Goal: Submit feedback/report problem

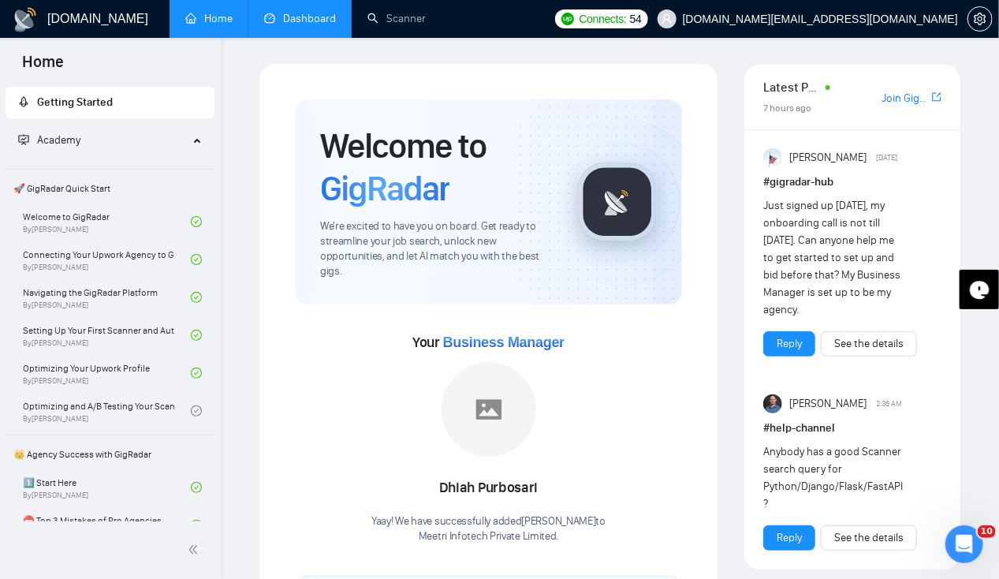
click at [295, 24] on link "Dashboard" at bounding box center [300, 18] width 72 height 13
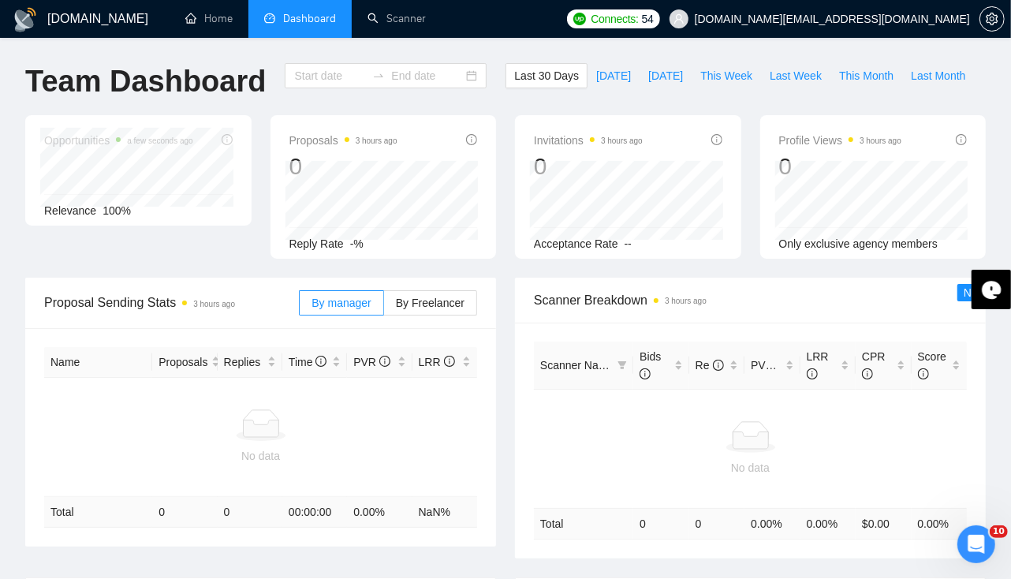
type input "2025-08-22"
type input "2025-09-21"
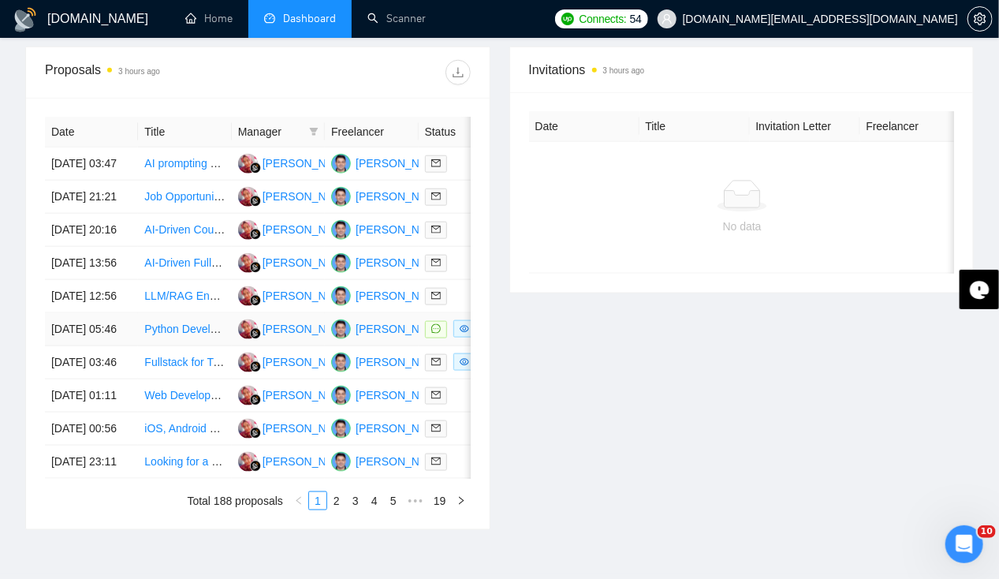
scroll to position [606, 0]
click at [84, 314] on td "20 Sep, 2025 12:56" at bounding box center [91, 297] width 93 height 33
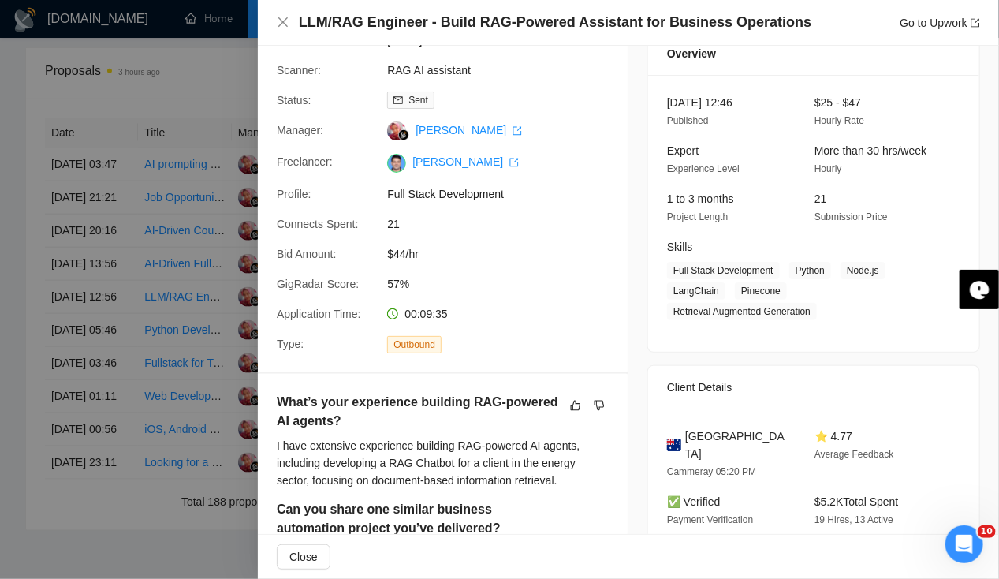
scroll to position [0, 0]
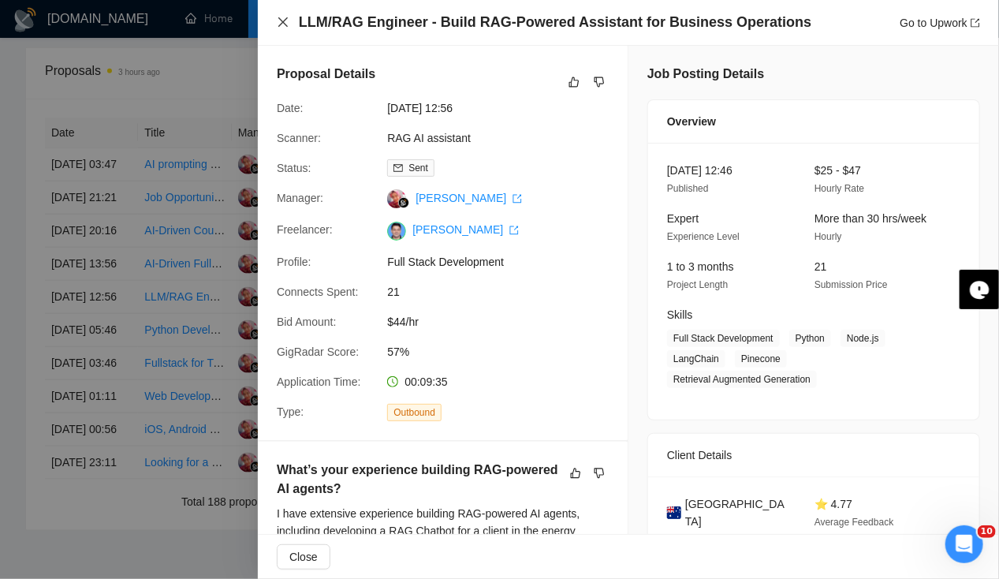
click at [285, 21] on icon "close" at bounding box center [282, 21] width 9 height 9
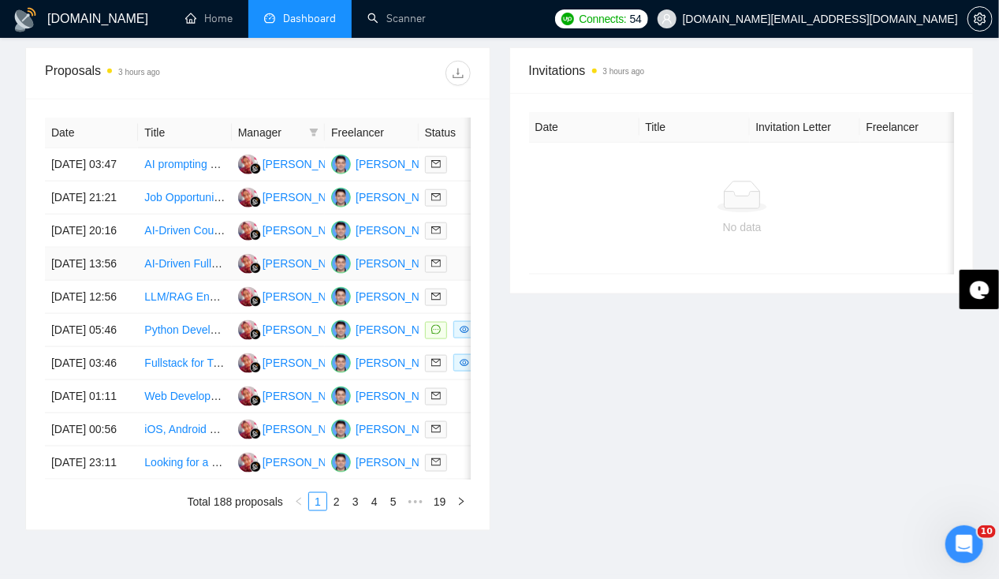
click at [57, 281] on td "20 Sep, 2025 13:56" at bounding box center [91, 264] width 93 height 33
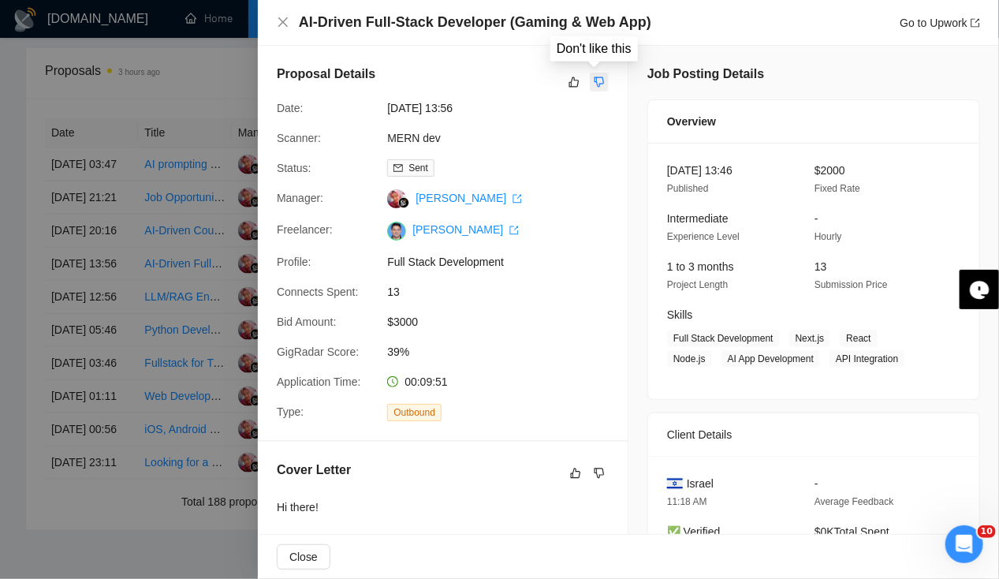
click at [597, 78] on icon "dislike" at bounding box center [599, 82] width 11 height 13
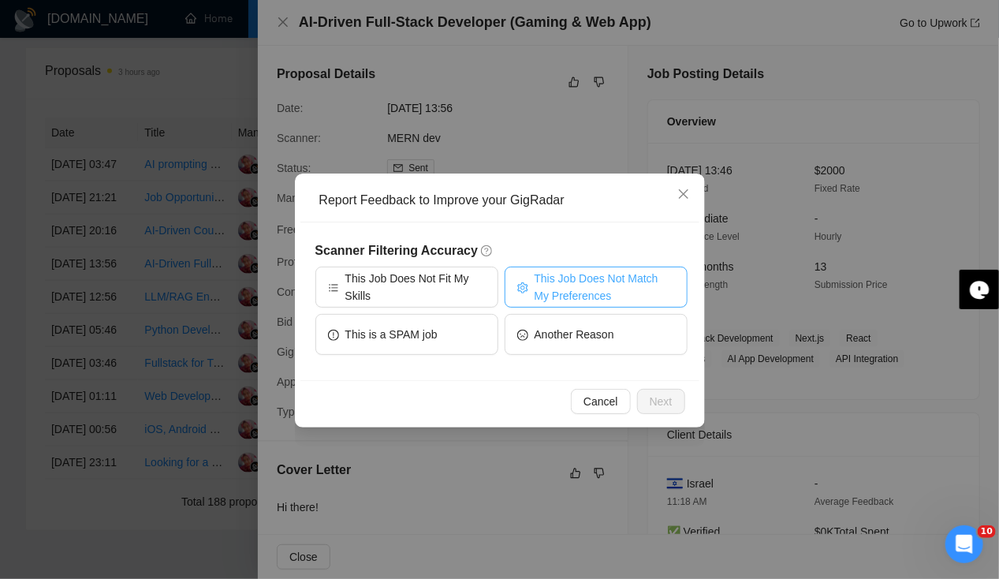
click at [587, 302] on span "This Job Does Not Match My Preferences" at bounding box center [605, 287] width 140 height 35
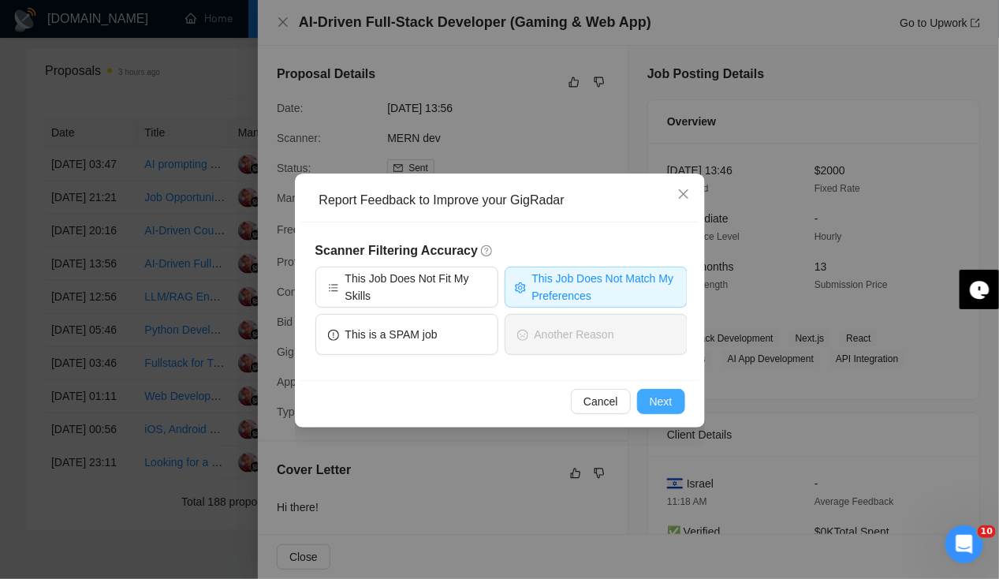
click at [666, 390] on button "Next" at bounding box center [661, 401] width 48 height 25
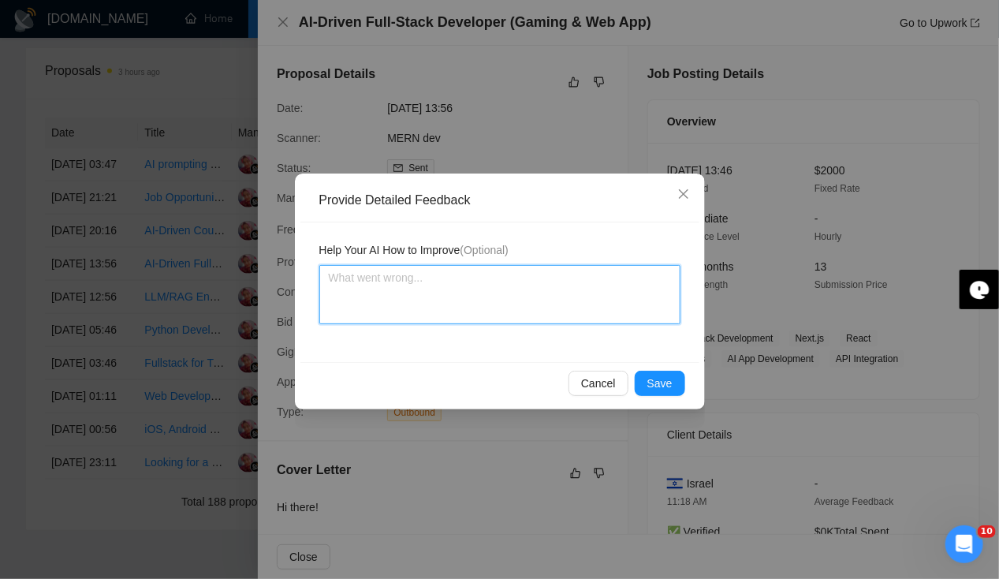
click at [426, 300] on textarea at bounding box center [499, 294] width 361 height 59
type textarea "w"
type textarea "we"
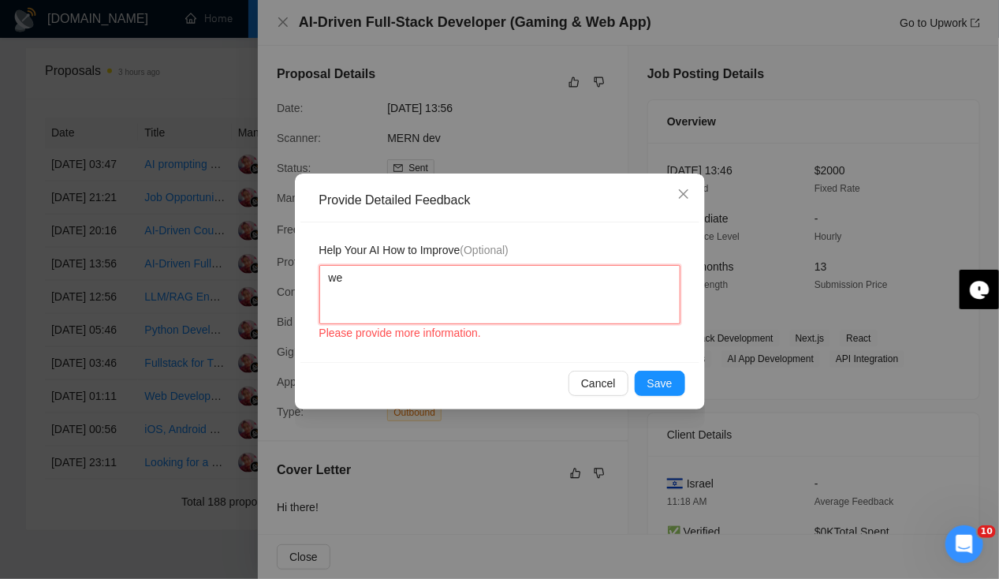
type textarea "we"
type textarea "we h"
type textarea "we hav"
type textarea "we have"
type textarea "we haven"
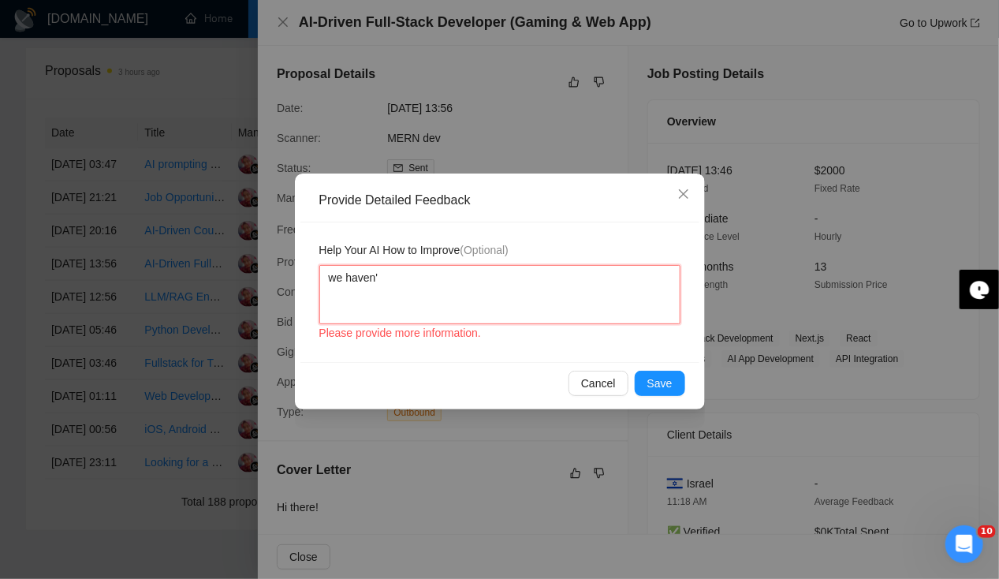
type textarea "we haven't"
type textarea "we haven't w"
type textarea "we haven't wo"
type textarea "we haven't wor"
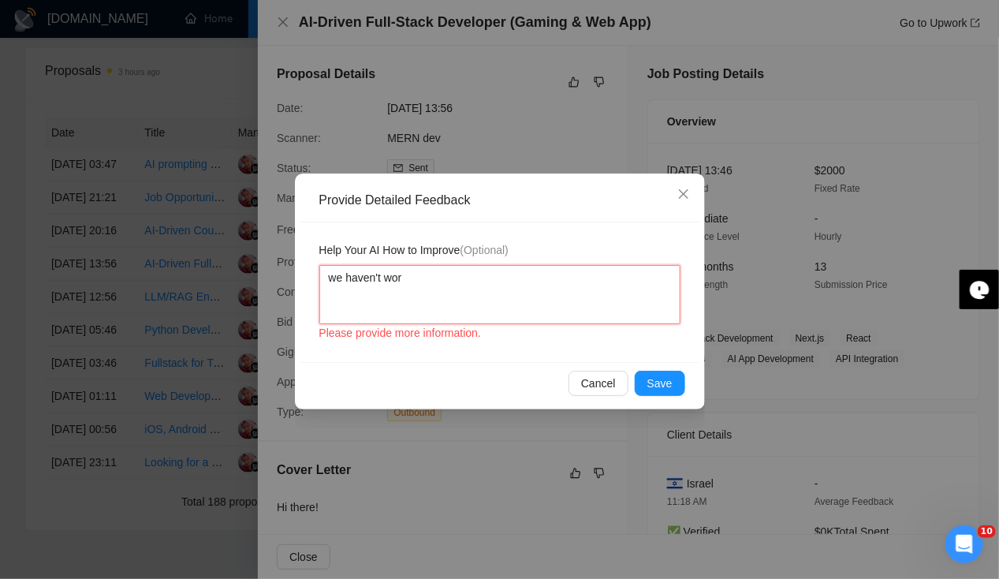
type textarea "we haven't work"
type textarea "we haven't worke"
type textarea "we haven't worked"
type textarea "we haven't worked on"
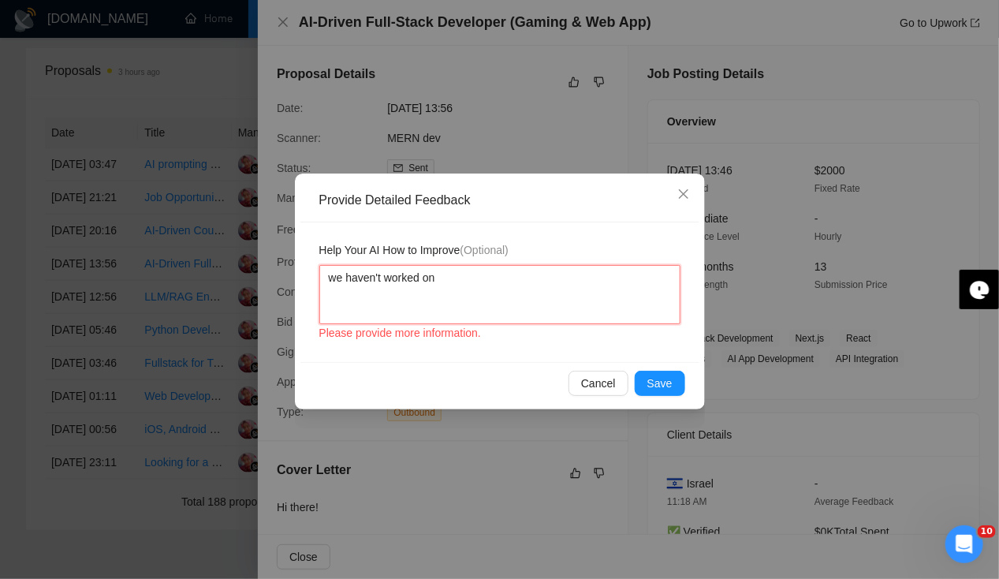
type textarea "we haven't worked on"
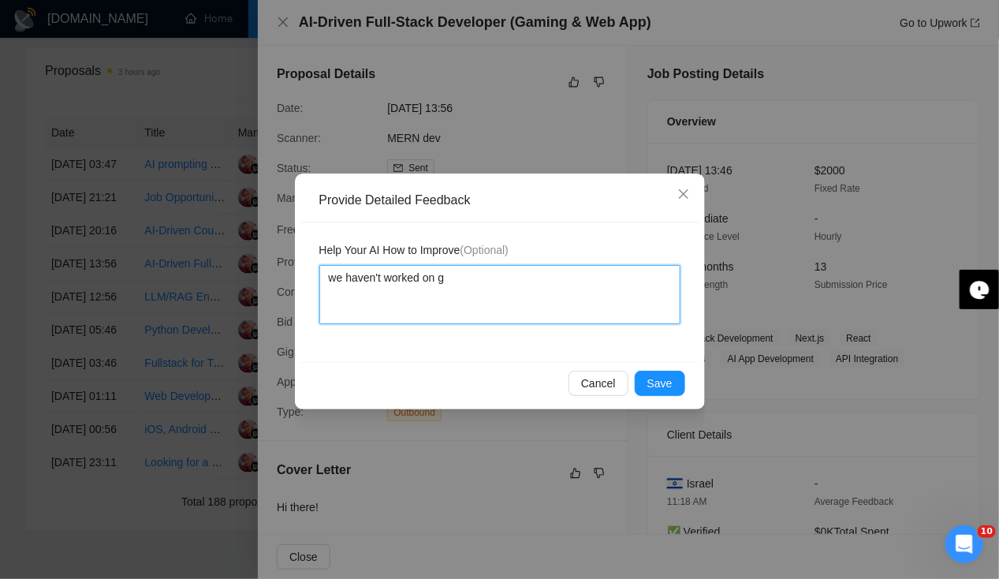
type textarea "we haven't worked on ga"
type textarea "we haven't worked on gam"
type textarea "we haven't worked on gami"
type textarea "we haven't worked on gaming"
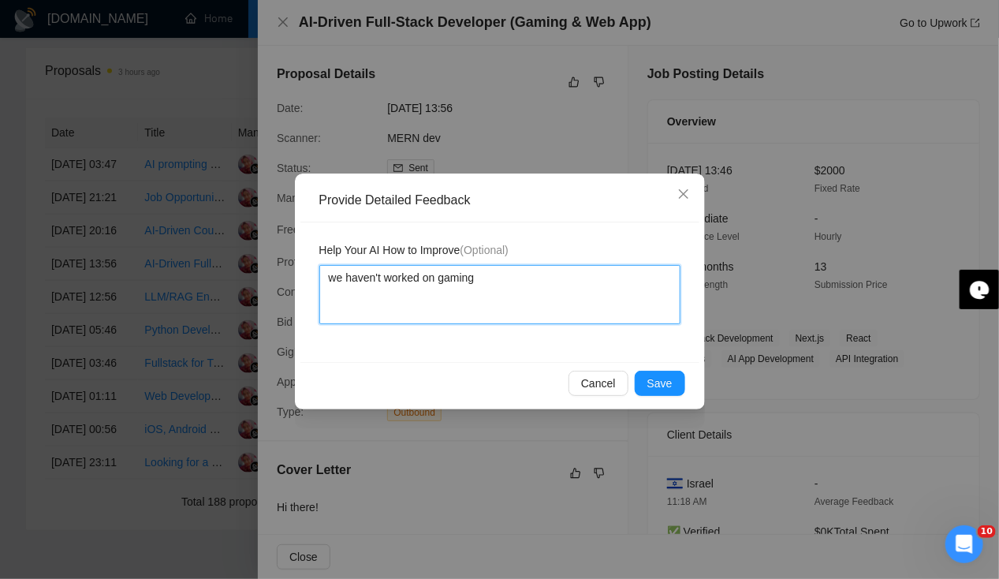
type textarea "we haven't worked on gaming d"
type textarea "we haven't worked on gaming do"
type textarea "we haven't worked on gaming doma"
type textarea "we haven't worked on gaming domain"
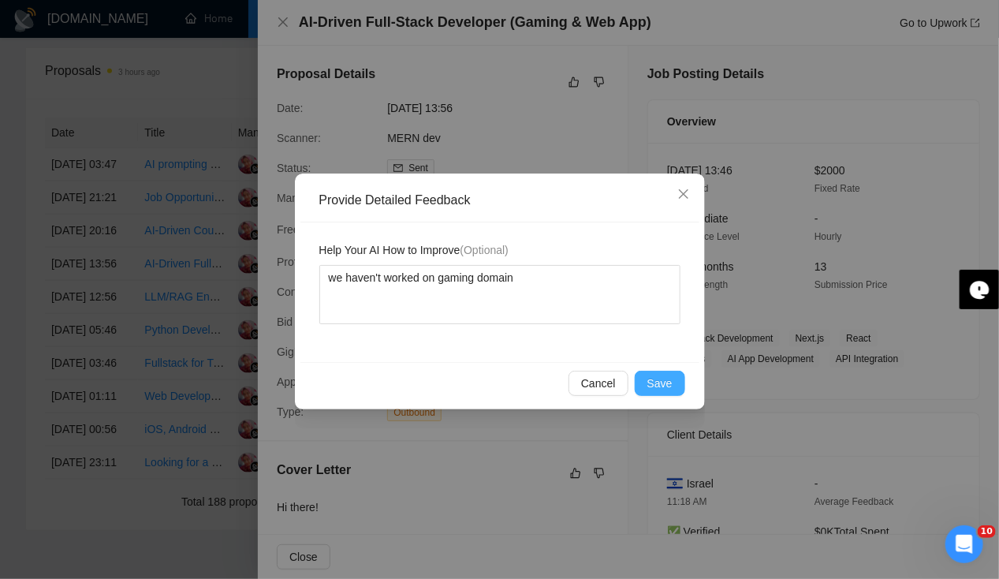
click at [656, 381] on span "Save" at bounding box center [659, 383] width 25 height 17
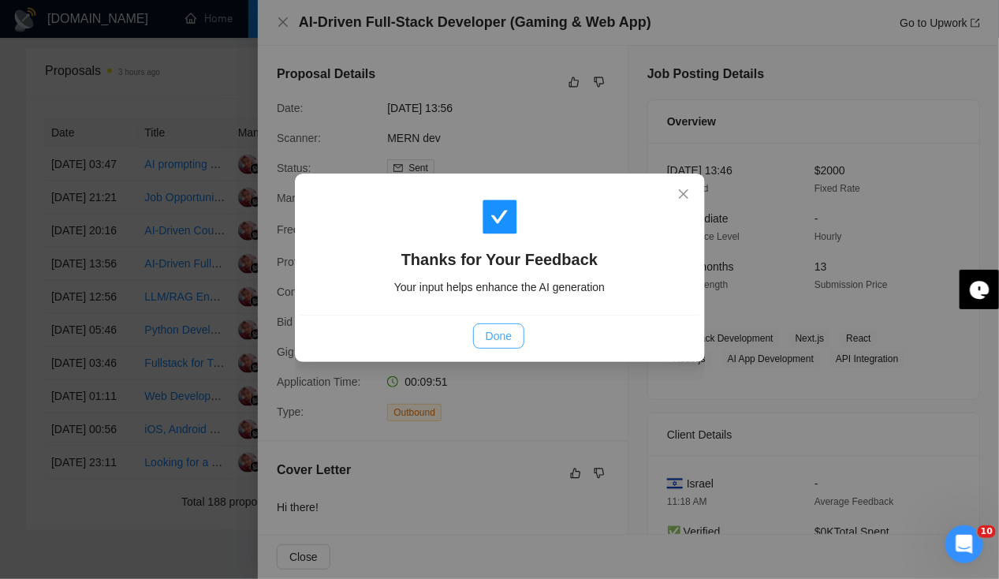
click at [490, 337] on span "Done" at bounding box center [499, 335] width 26 height 17
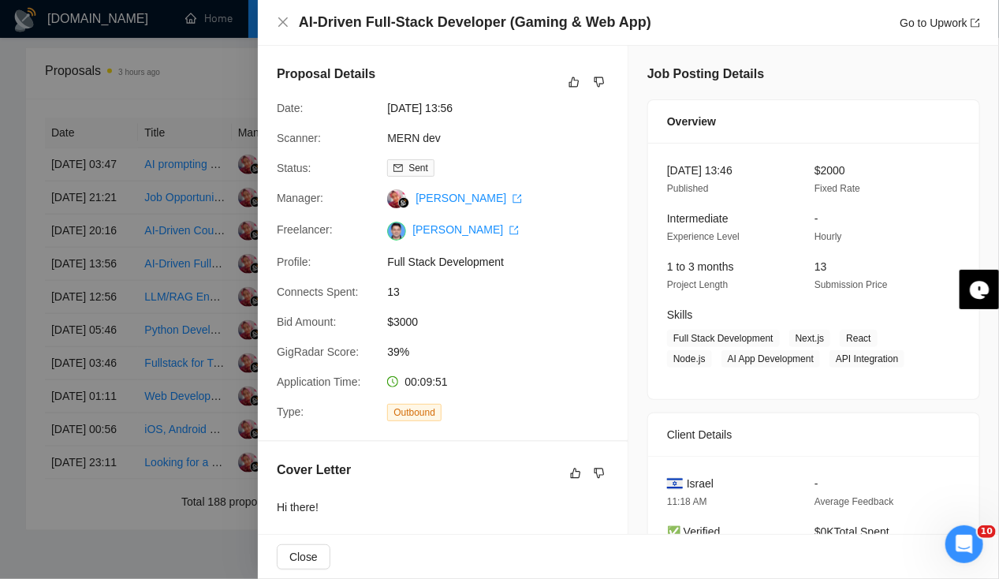
click at [86, 300] on div at bounding box center [499, 289] width 999 height 579
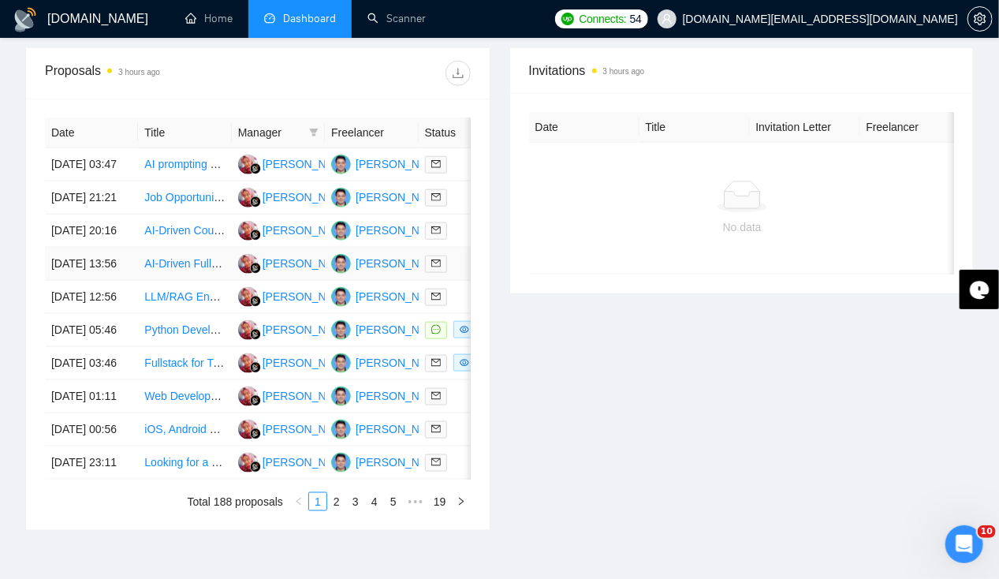
click at [77, 281] on td "20 Sep, 2025 13:56" at bounding box center [91, 264] width 93 height 33
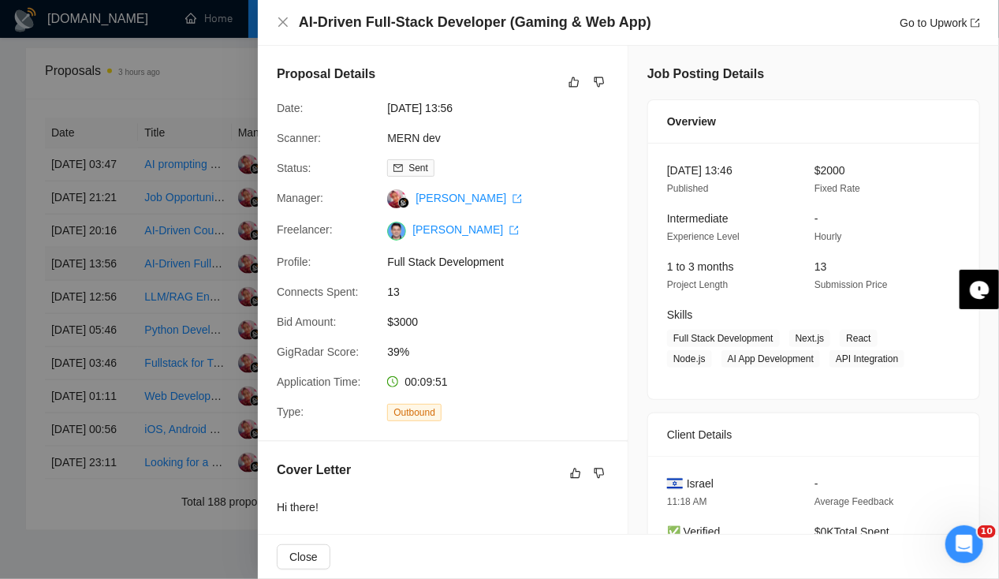
click at [77, 293] on div at bounding box center [499, 289] width 999 height 579
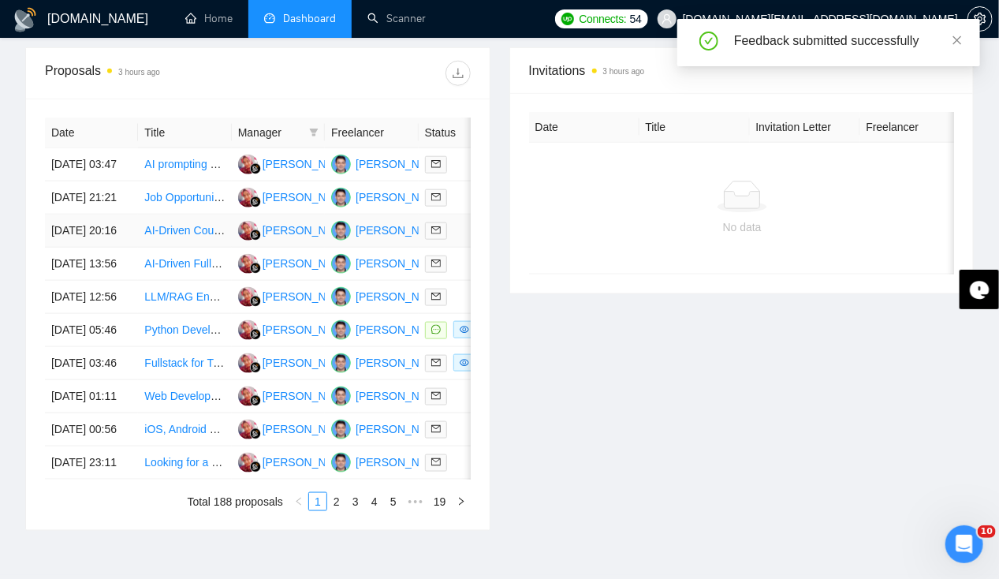
click at [84, 238] on td "20 Sep, 2025 20:16" at bounding box center [91, 230] width 93 height 33
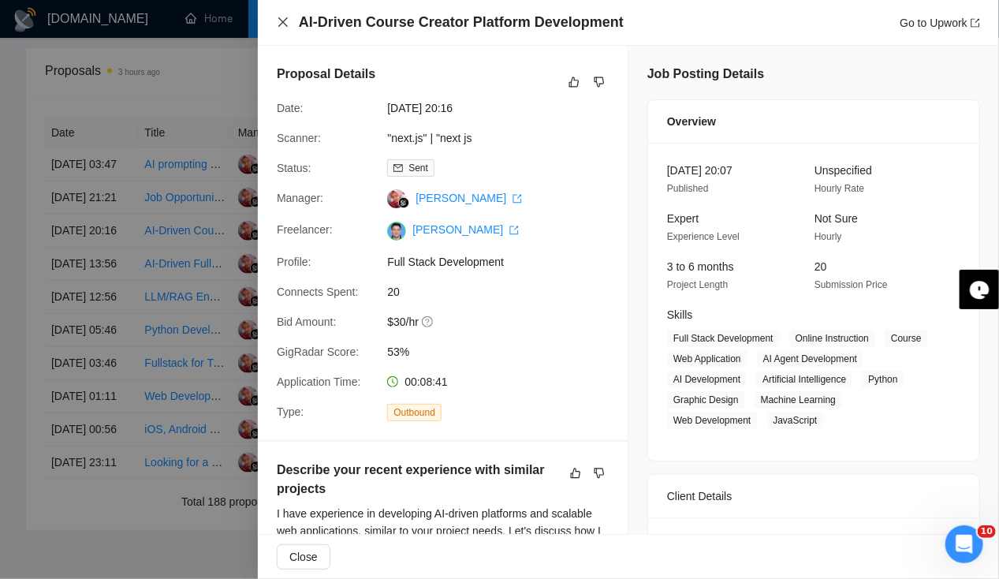
click at [283, 24] on icon "close" at bounding box center [283, 22] width 13 height 13
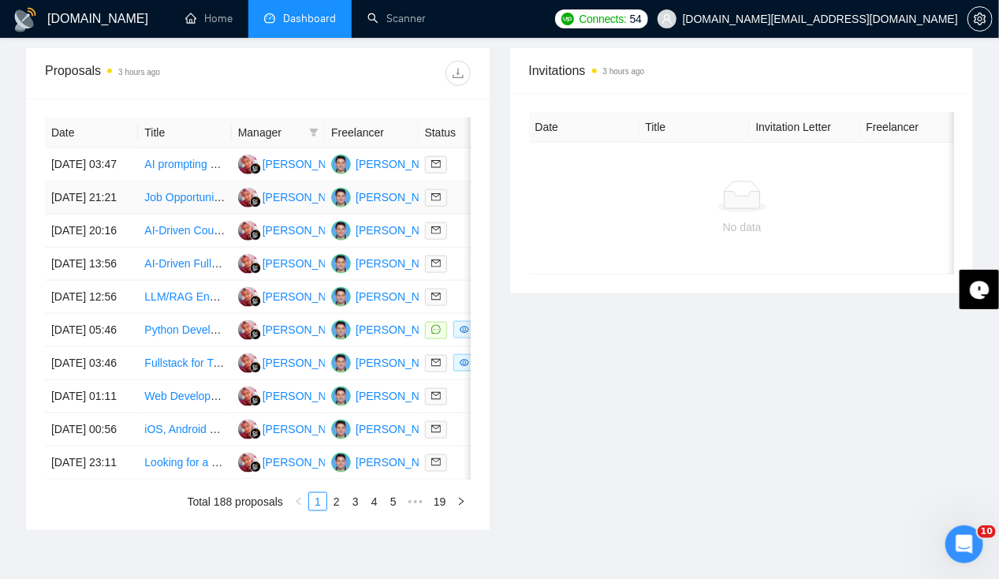
click at [99, 181] on td "20 Sep, 2025 21:21" at bounding box center [91, 197] width 93 height 33
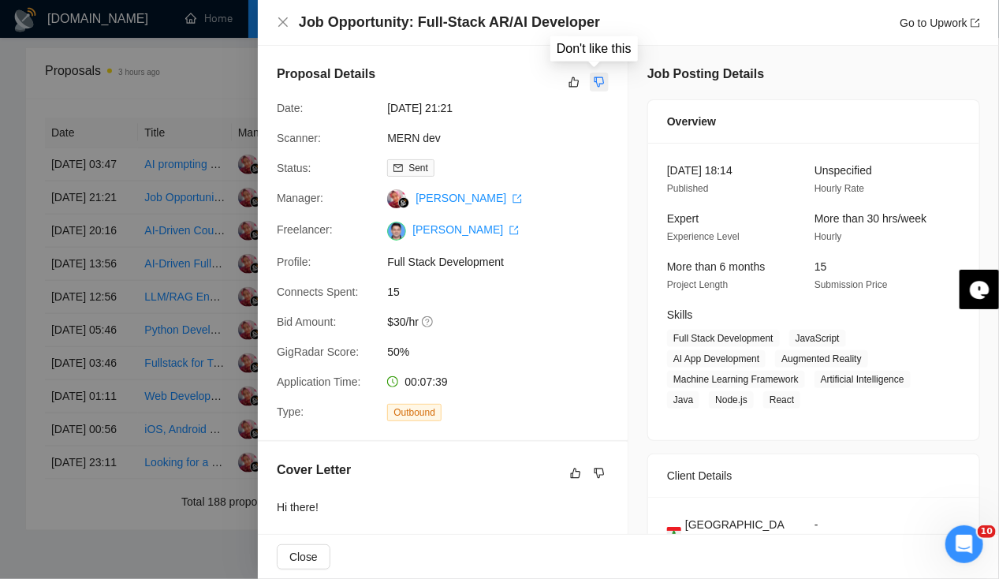
click at [595, 76] on icon "dislike" at bounding box center [599, 82] width 11 height 13
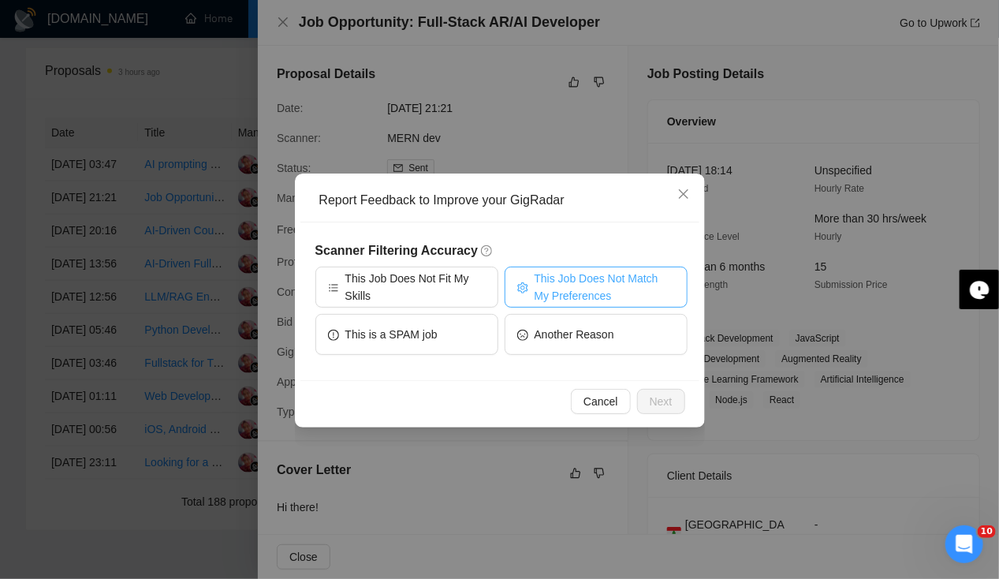
click at [588, 280] on span "This Job Does Not Match My Preferences" at bounding box center [605, 287] width 140 height 35
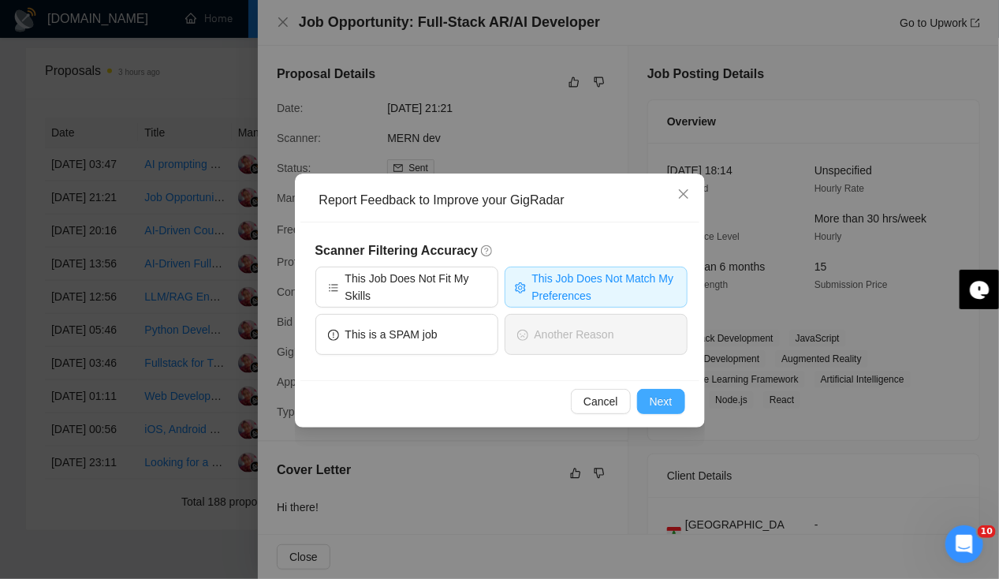
click at [651, 399] on span "Next" at bounding box center [661, 401] width 23 height 17
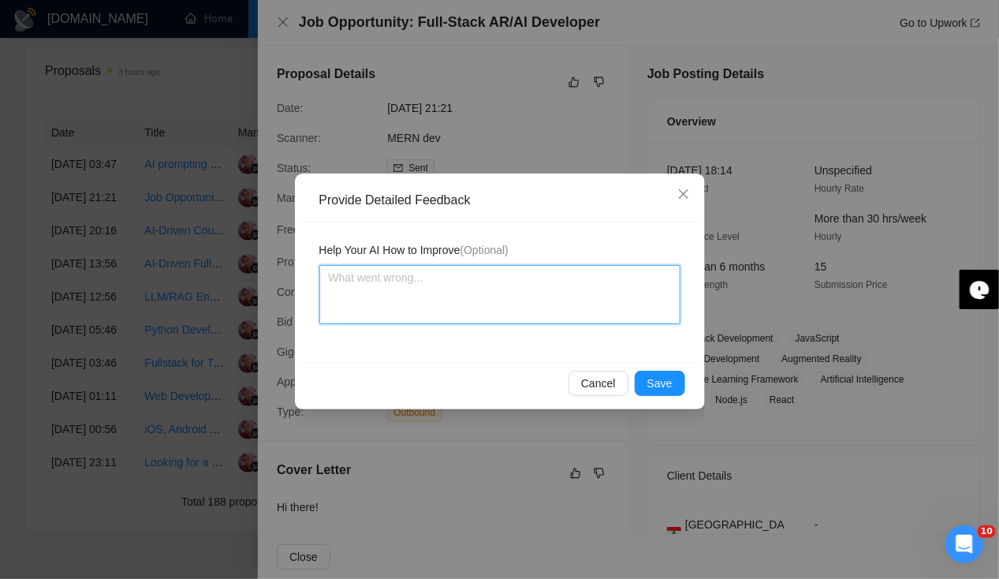
click at [400, 283] on textarea at bounding box center [499, 294] width 361 height 59
type textarea "w"
type textarea "we"
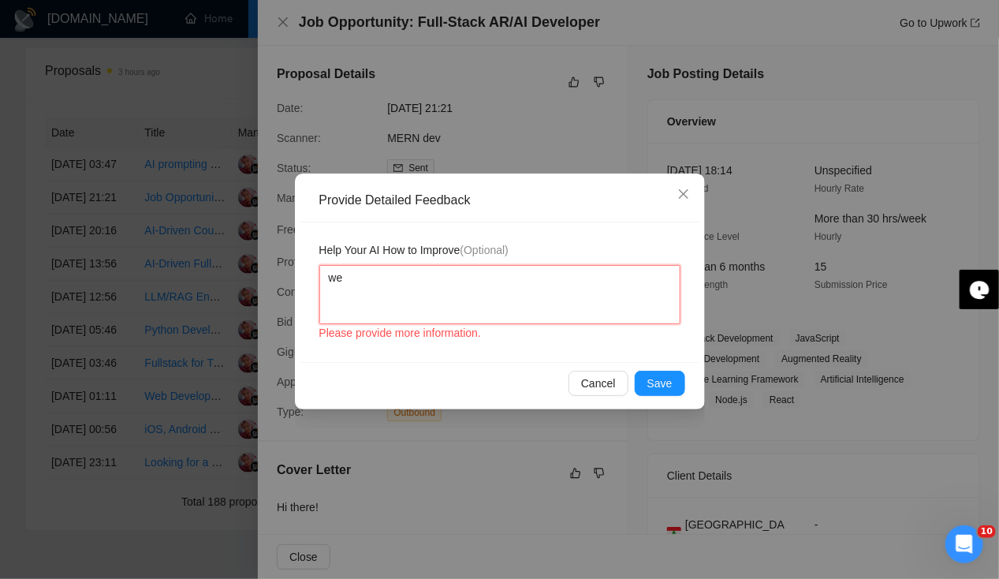
type textarea "we h"
type textarea "we hav"
type textarea "we have"
type textarea "we haven"
type textarea "we haven'"
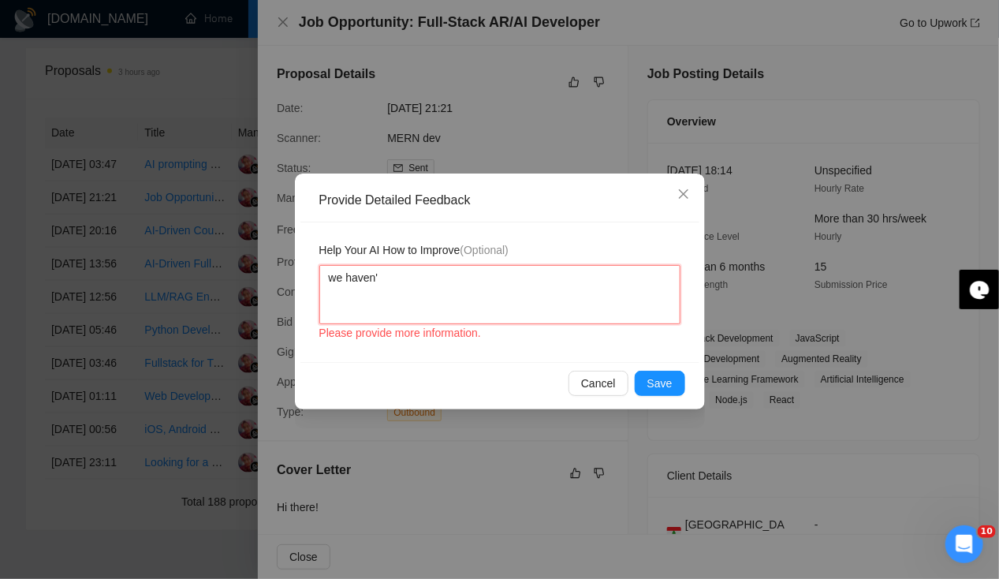
type textarea "we haven't"
type textarea "we haven't w"
type textarea "we haven't wo"
type textarea "we haven't wor"
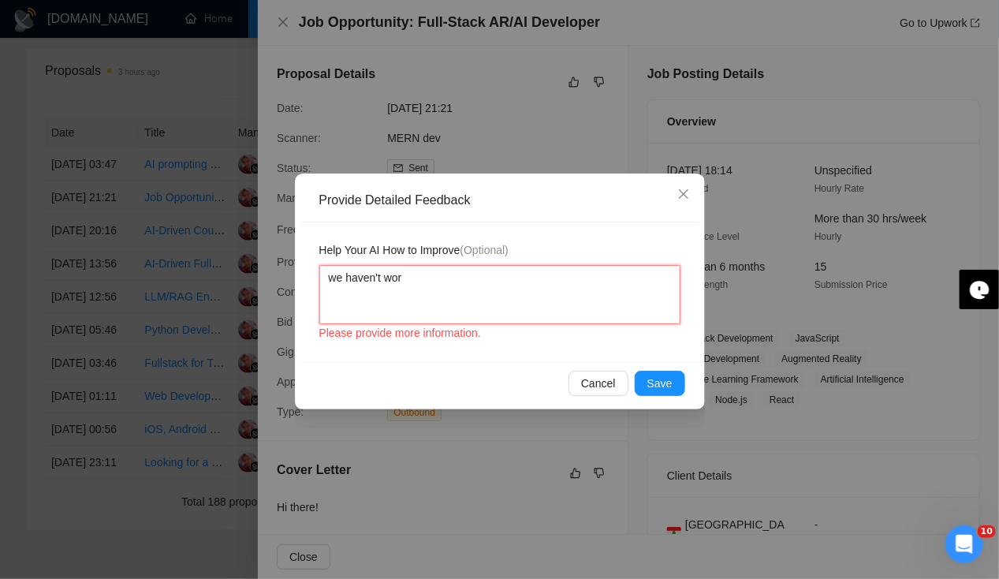
type textarea "we haven't work"
type textarea "we haven't worke"
type textarea "we haven't worked"
type textarea "we haven't worked o"
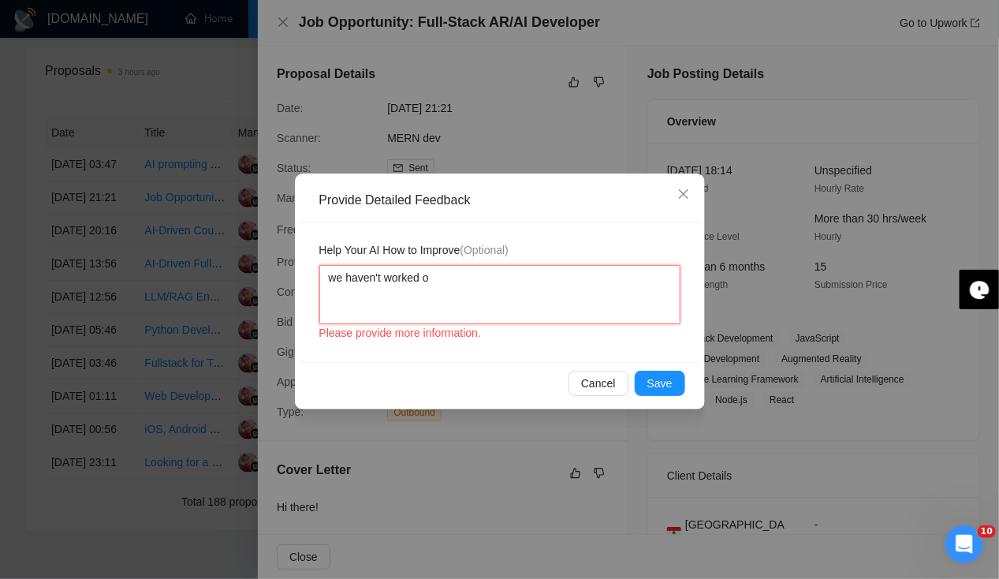
type textarea "we haven't worked on"
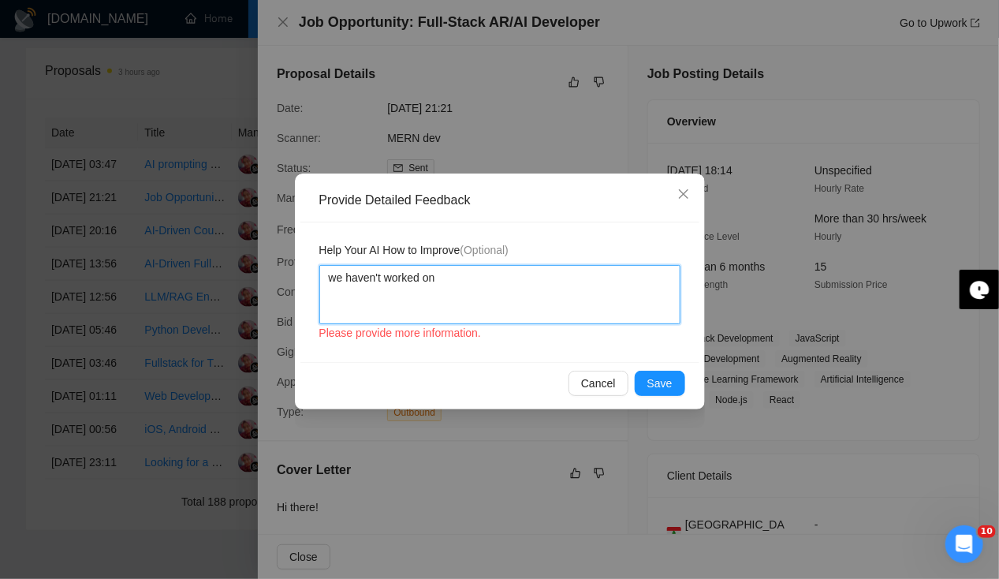
type textarea "we haven't worked on"
type textarea "we haven't worked on A"
type textarea "we haven't worked on AR"
type textarea "we haven't worked on AR a"
type textarea "we haven't worked on AR ap"
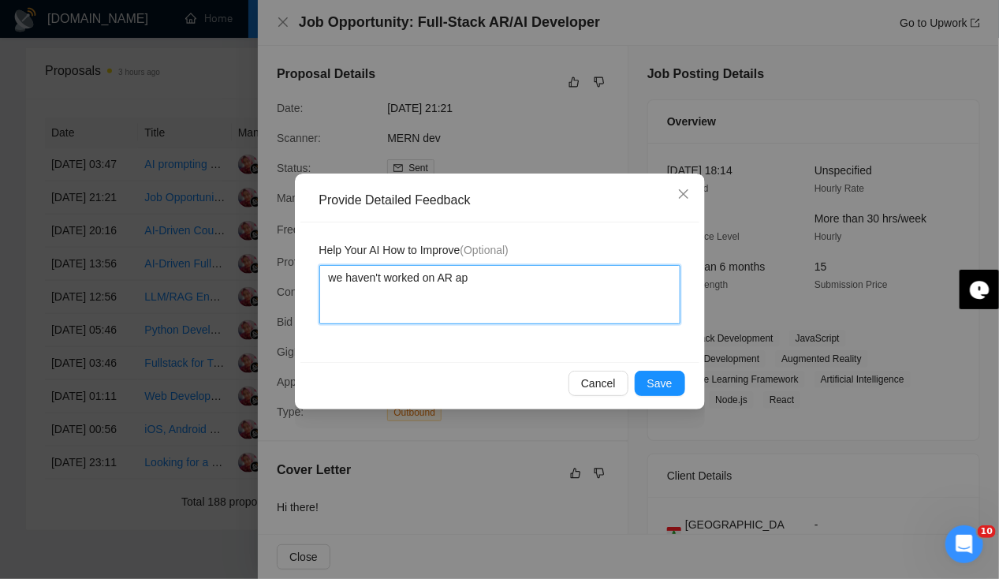
type textarea "we haven't worked on AR app"
type textarea "we haven't worked on AR appl"
type textarea "we haven't worked on AR applic"
type textarea "we haven't worked on AR applica"
type textarea "we haven't worked on AR applicat"
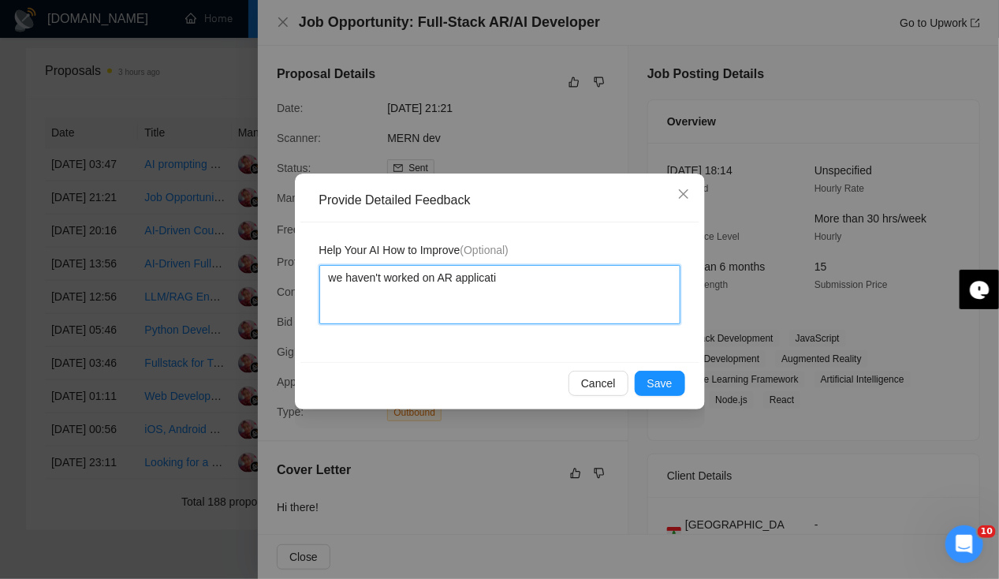
type textarea "we haven't worked on AR applicatio"
type textarea "we haven't worked on AR application"
type textarea "we haven't worked on AR application o"
type textarea "we haven't worked on AR application or"
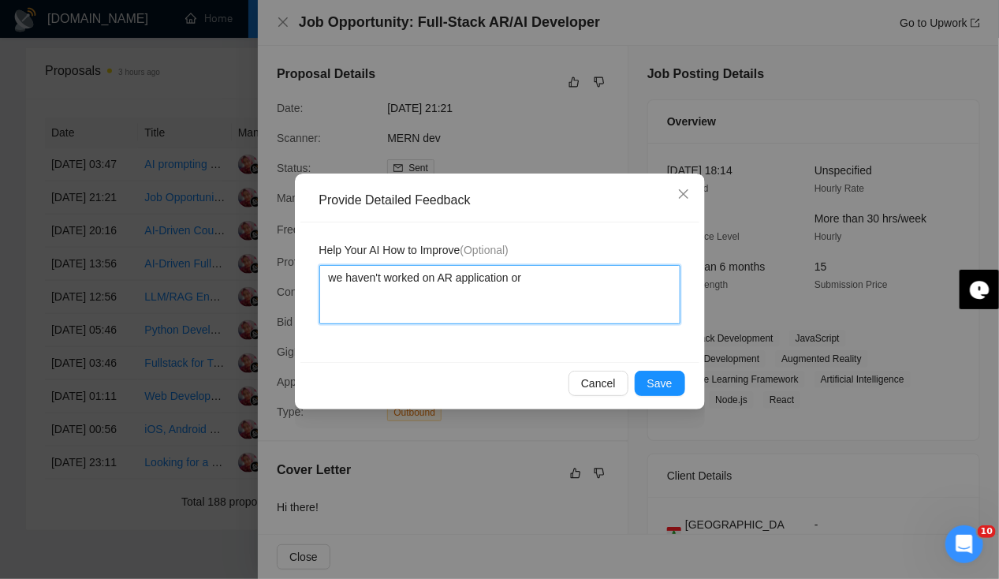
type textarea "we haven't worked on AR application or"
type textarea "we haven't worked on AR application or di"
type textarea "we haven't worked on AR application or dim"
type textarea "we haven't worked on AR application or di"
type textarea "we haven't worked on AR application or d"
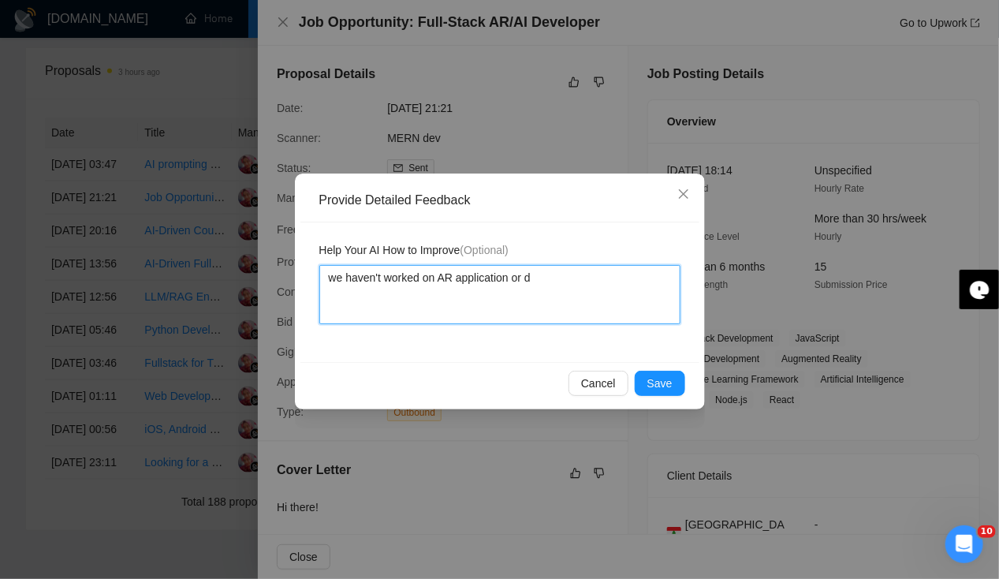
type textarea "we haven't worked on AR application or do"
type textarea "we haven't worked on AR application or dom"
type textarea "we haven't worked on AR application or doma"
type textarea "we haven't worked on AR application or domain"
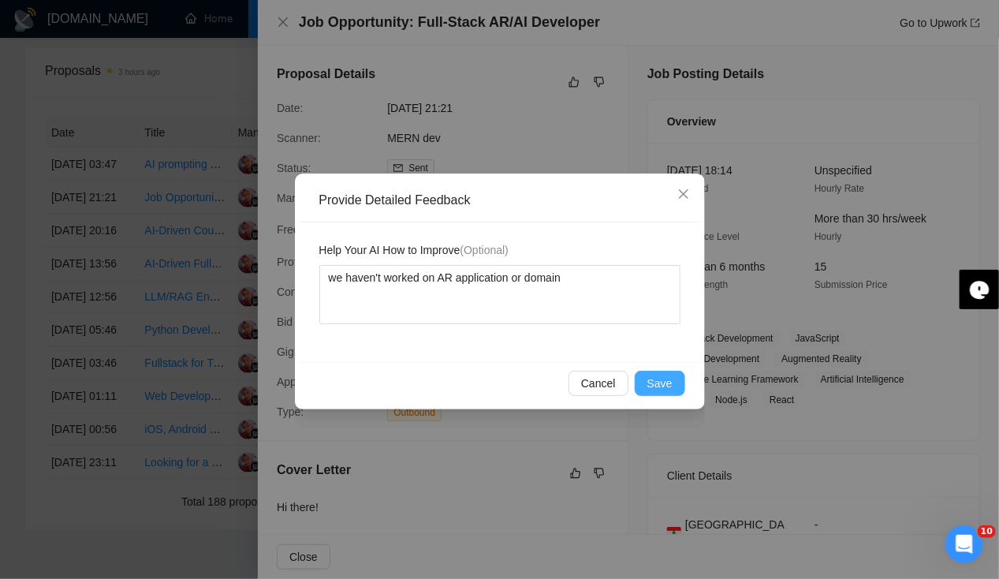
click at [665, 382] on span "Save" at bounding box center [659, 383] width 25 height 17
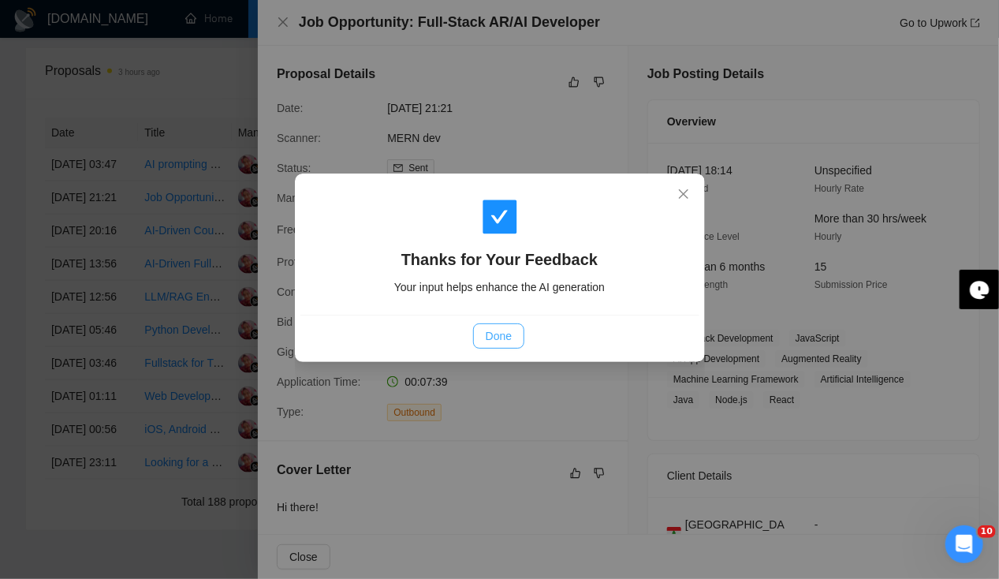
click at [485, 337] on button "Done" at bounding box center [498, 335] width 51 height 25
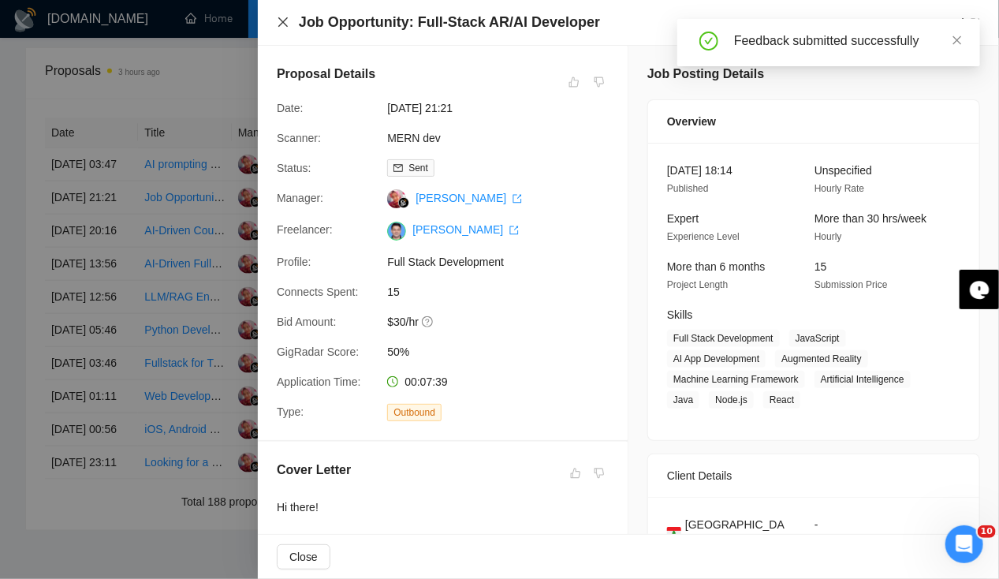
click at [284, 24] on icon "close" at bounding box center [283, 22] width 13 height 13
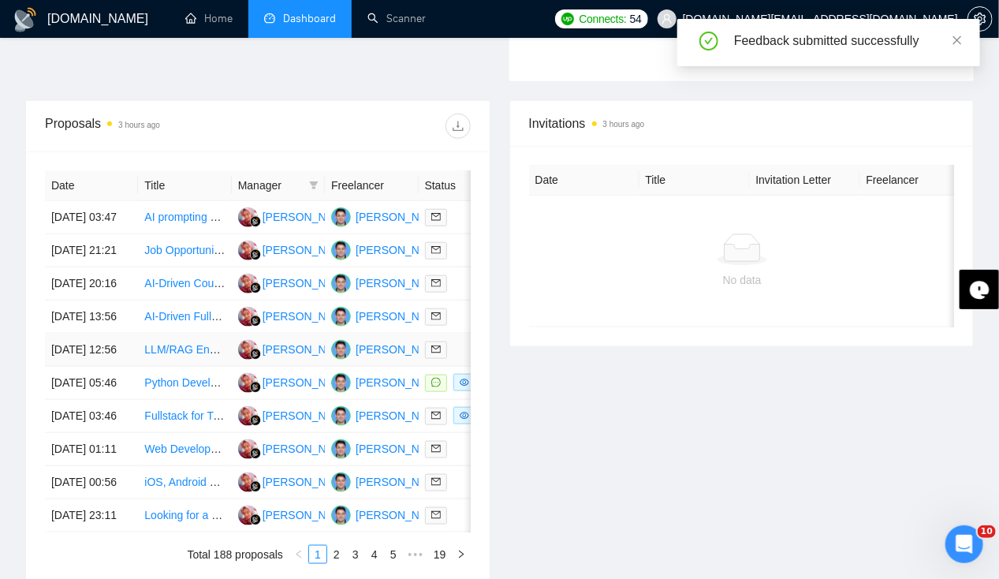
scroll to position [550, 0]
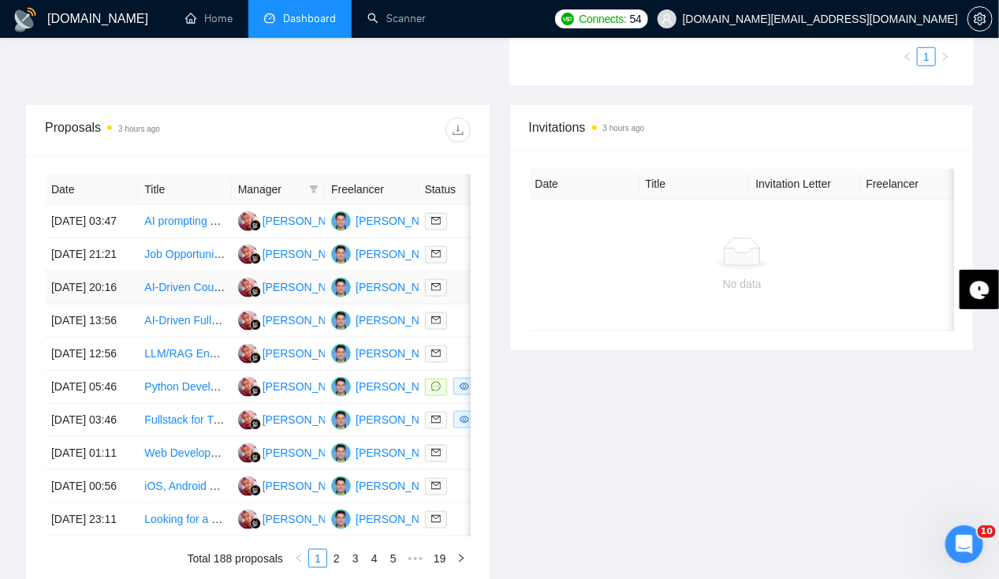
click at [95, 303] on td "20 Sep, 2025 20:16" at bounding box center [91, 287] width 93 height 33
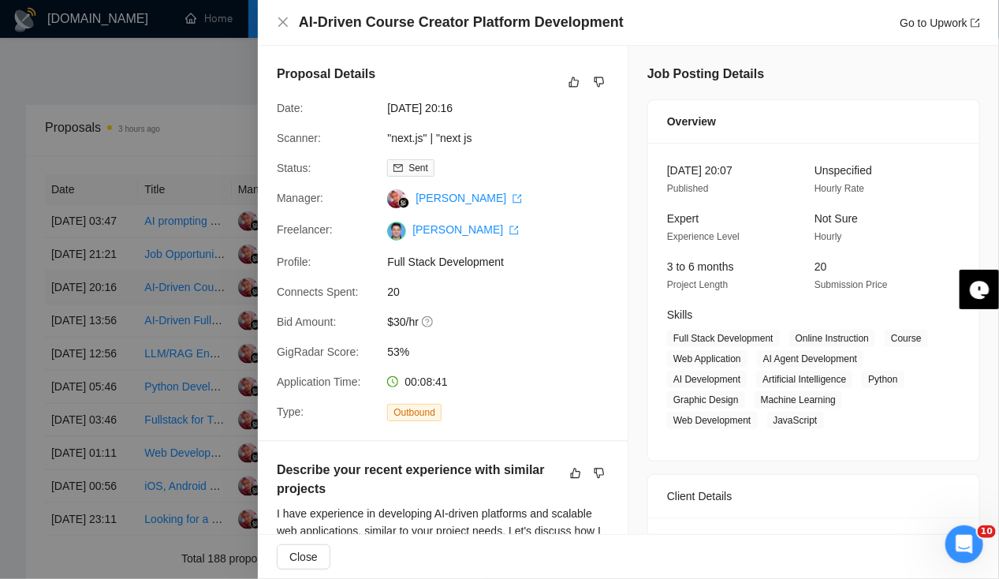
click at [95, 303] on div at bounding box center [499, 289] width 999 height 579
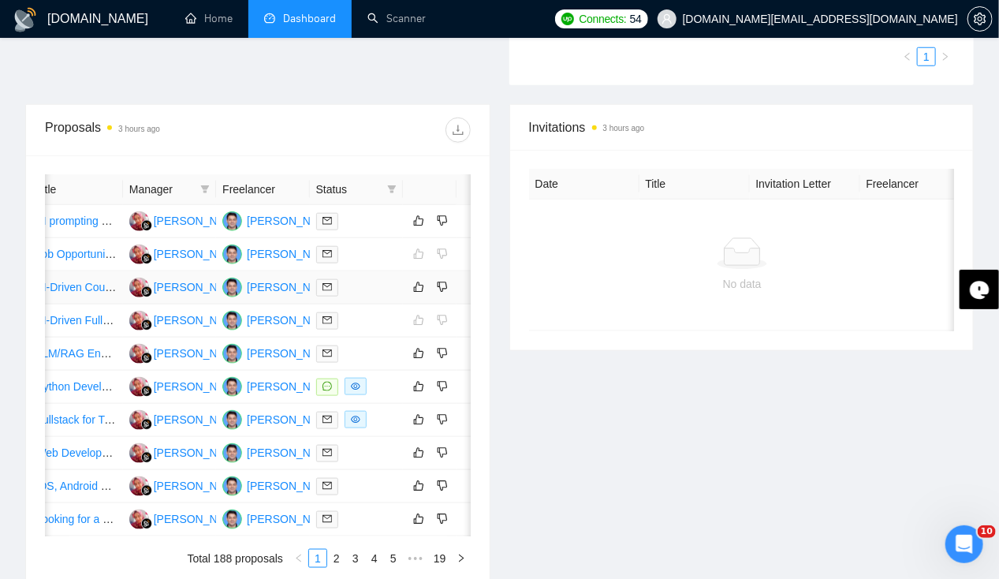
scroll to position [0, 0]
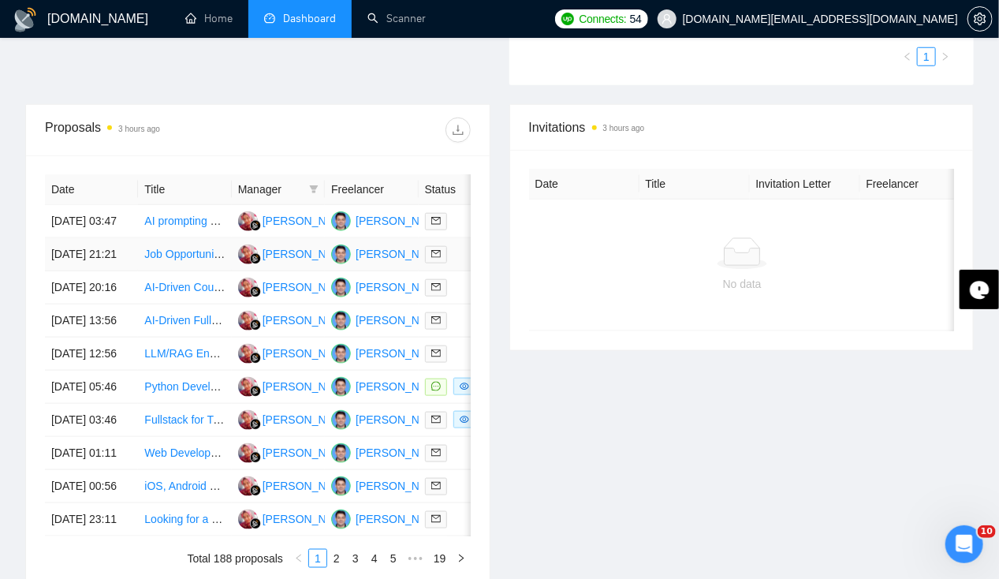
click at [76, 238] on td "20 Sep, 2025 21:21" at bounding box center [91, 254] width 93 height 33
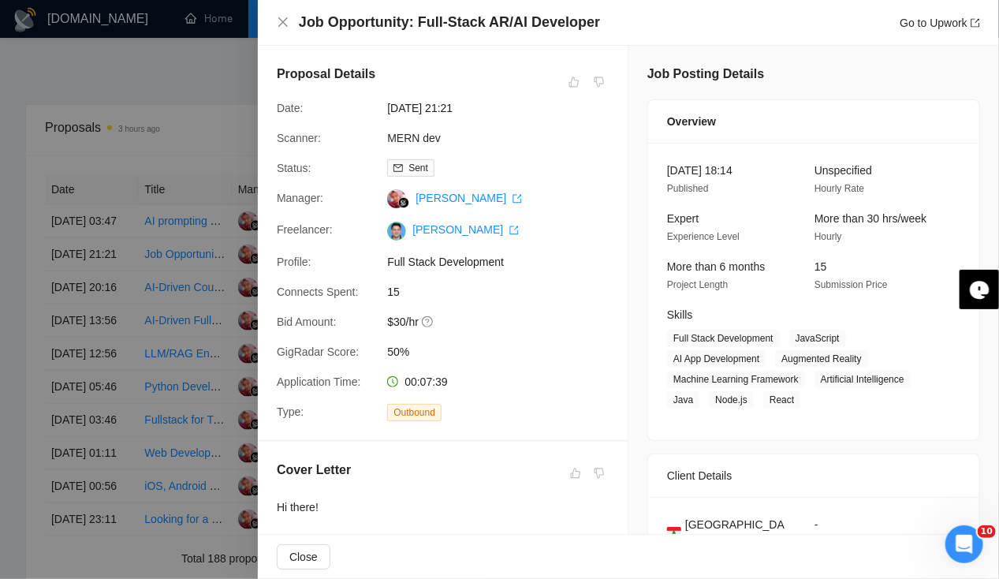
click at [76, 233] on div at bounding box center [499, 289] width 999 height 579
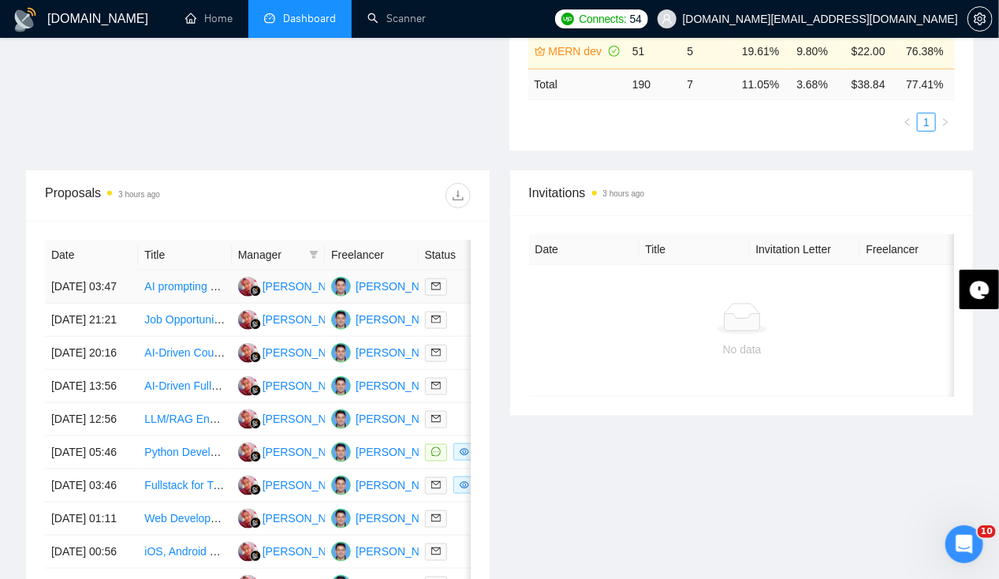
scroll to position [484, 0]
click at [91, 270] on td "21 Sep, 2025 03:47" at bounding box center [91, 286] width 93 height 33
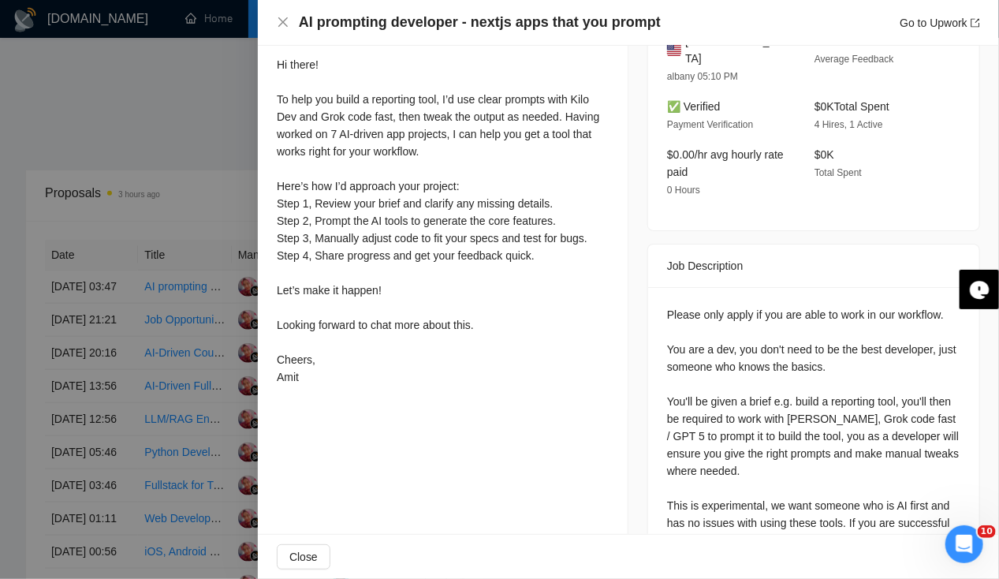
scroll to position [443, 0]
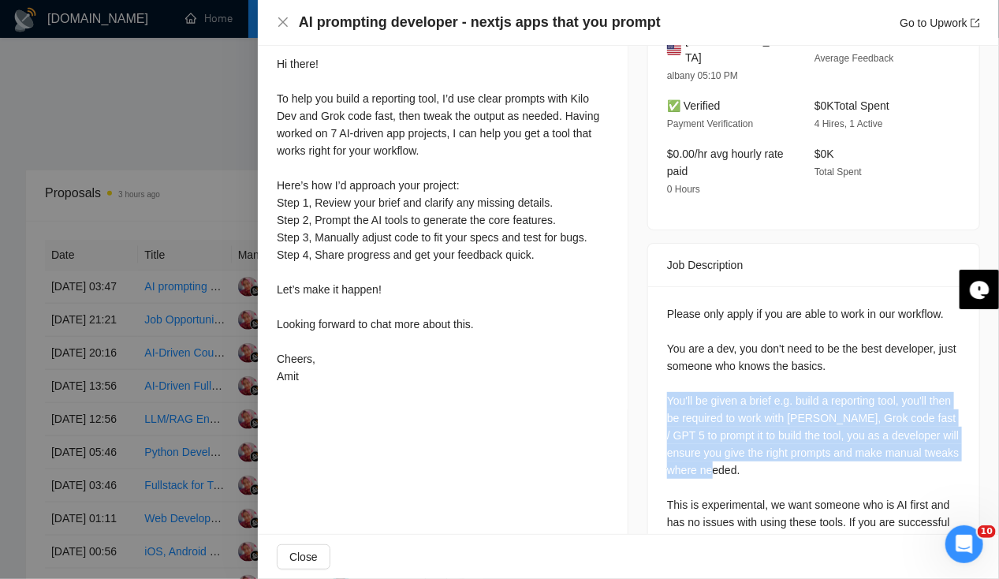
drag, startPoint x: 661, startPoint y: 381, endPoint x: 882, endPoint y: 456, distance: 233.2
click at [882, 456] on div "Please only apply if you are able to work in our workflow. You are a dev, you d…" at bounding box center [813, 435] width 293 height 260
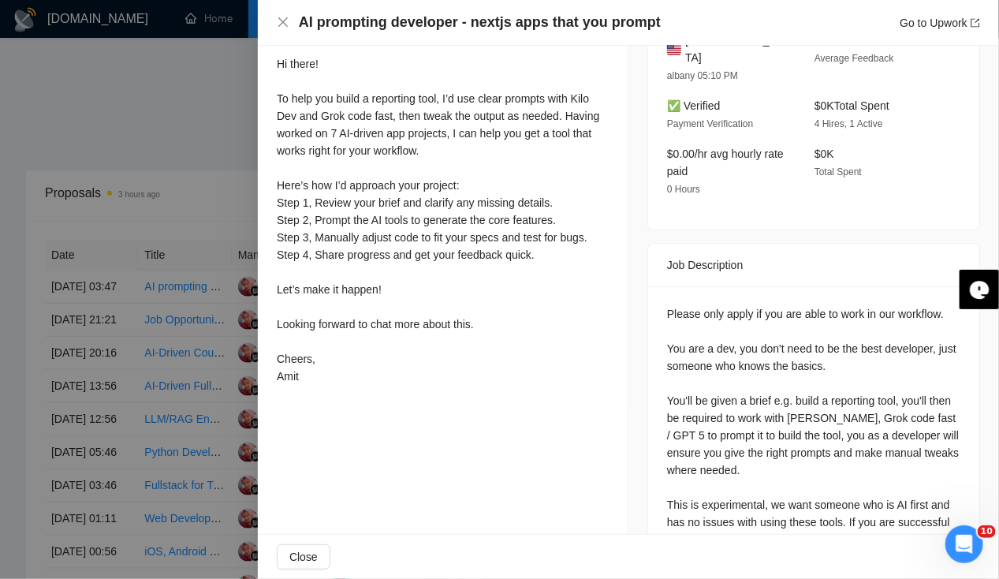
drag, startPoint x: 882, startPoint y: 456, endPoint x: 786, endPoint y: 468, distance: 96.2
click at [786, 468] on div "Please only apply if you are able to work in our workflow. You are a dev, you d…" at bounding box center [813, 435] width 293 height 260
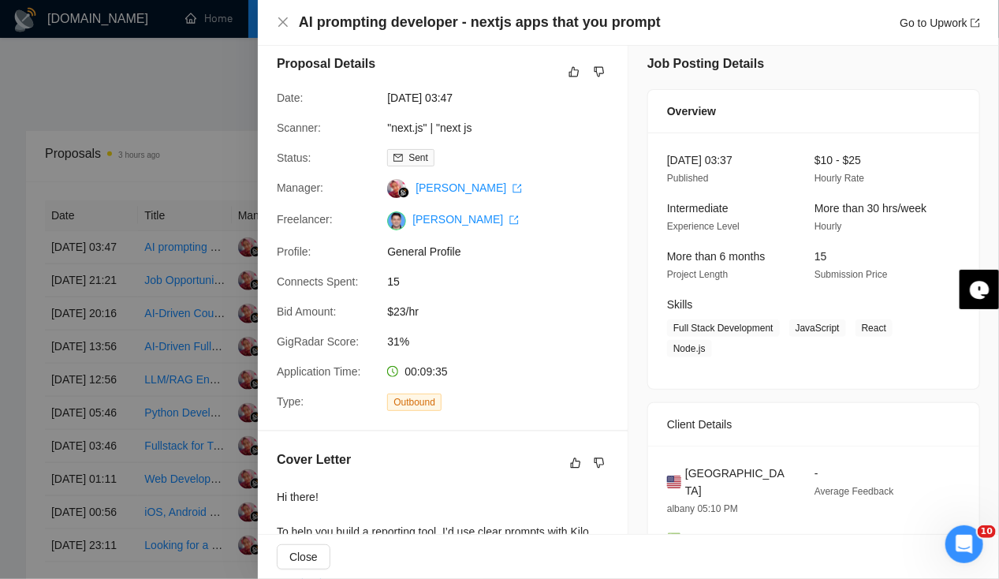
scroll to position [0, 0]
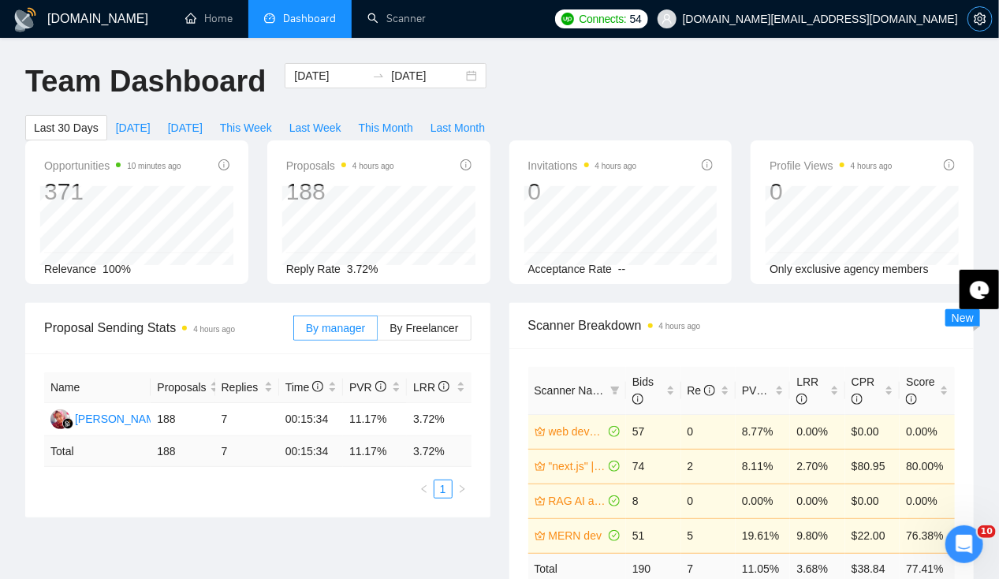
click at [987, 18] on span "setting" at bounding box center [980, 19] width 24 height 13
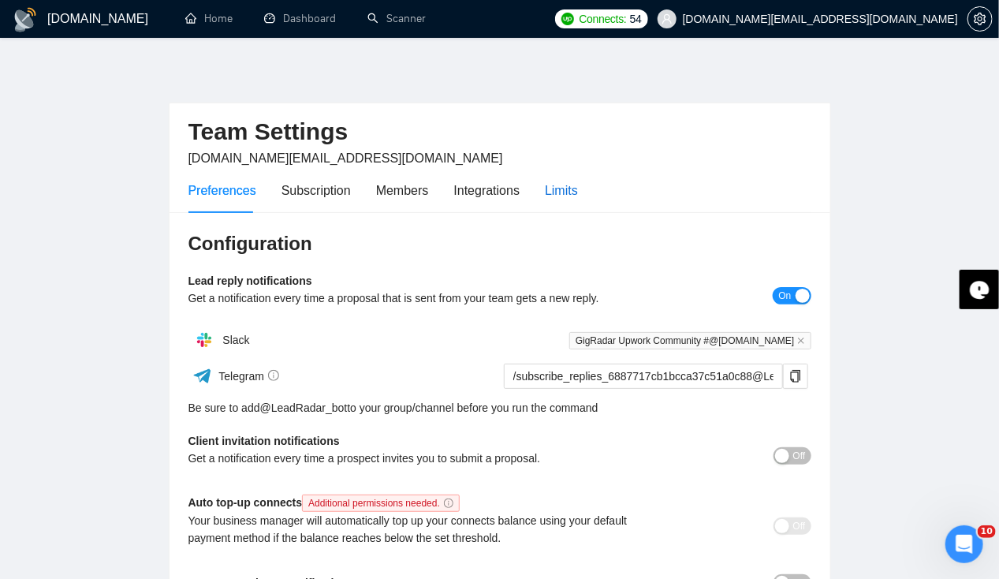
click at [550, 185] on div "Limits" at bounding box center [561, 191] width 33 height 20
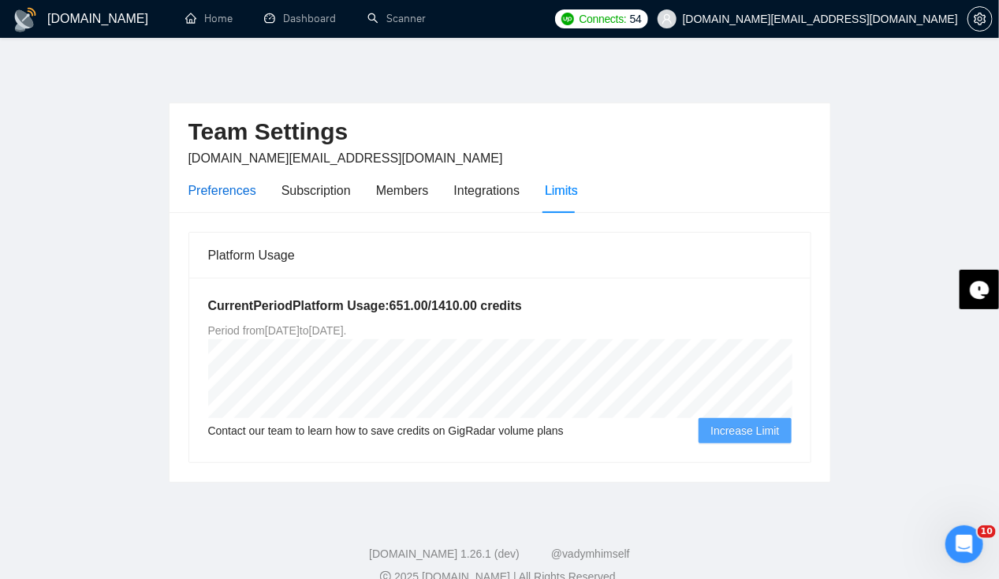
click at [241, 187] on div "Preferences" at bounding box center [222, 191] width 68 height 20
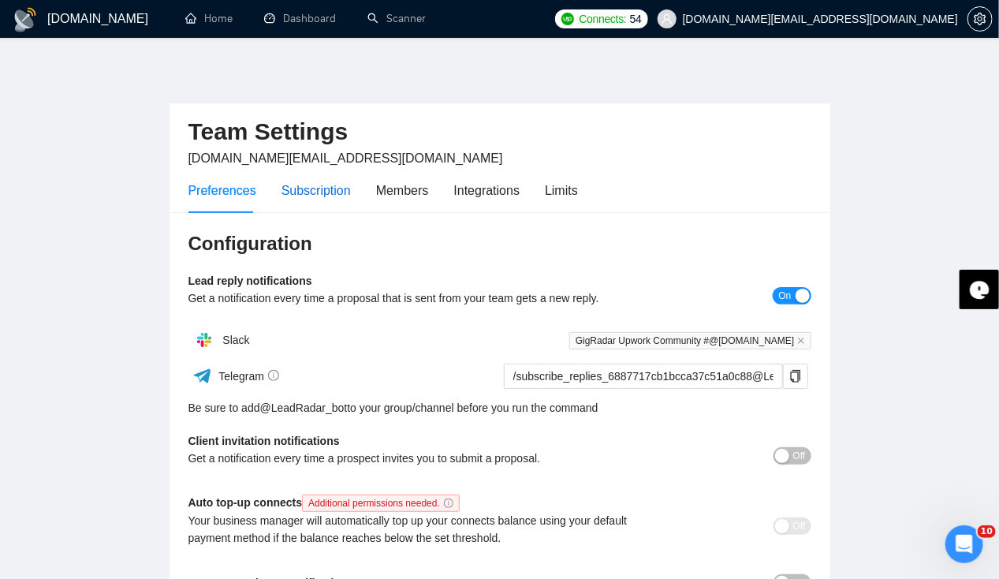
click at [305, 197] on div "Subscription" at bounding box center [316, 191] width 69 height 20
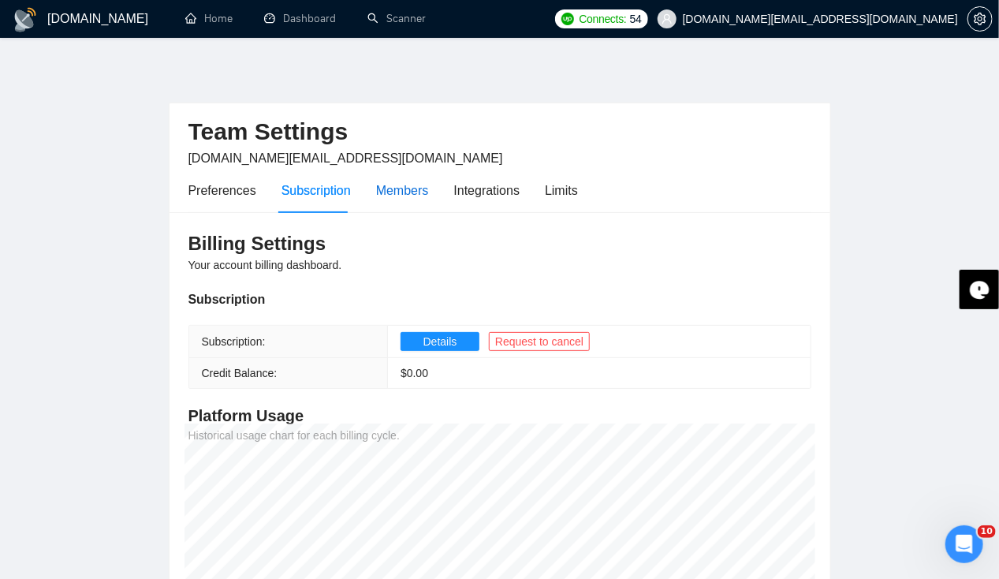
click at [403, 185] on div "Members" at bounding box center [402, 191] width 53 height 20
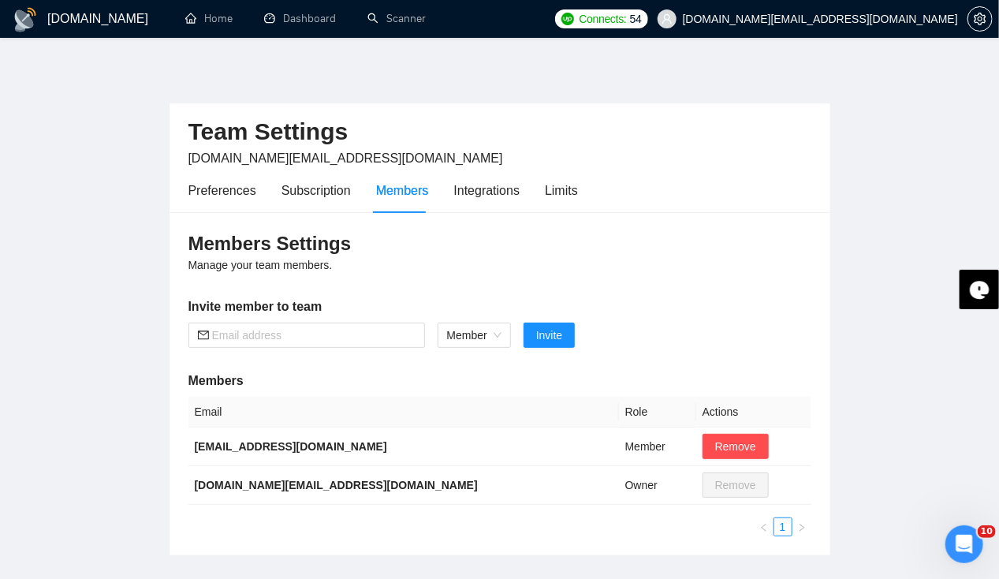
scroll to position [96, 0]
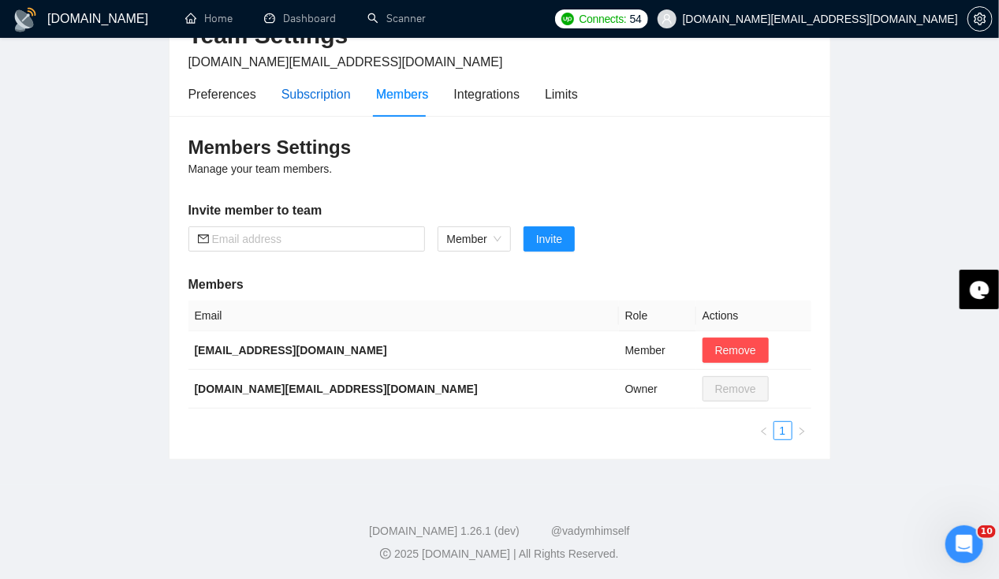
click at [314, 98] on div "Subscription" at bounding box center [316, 94] width 69 height 20
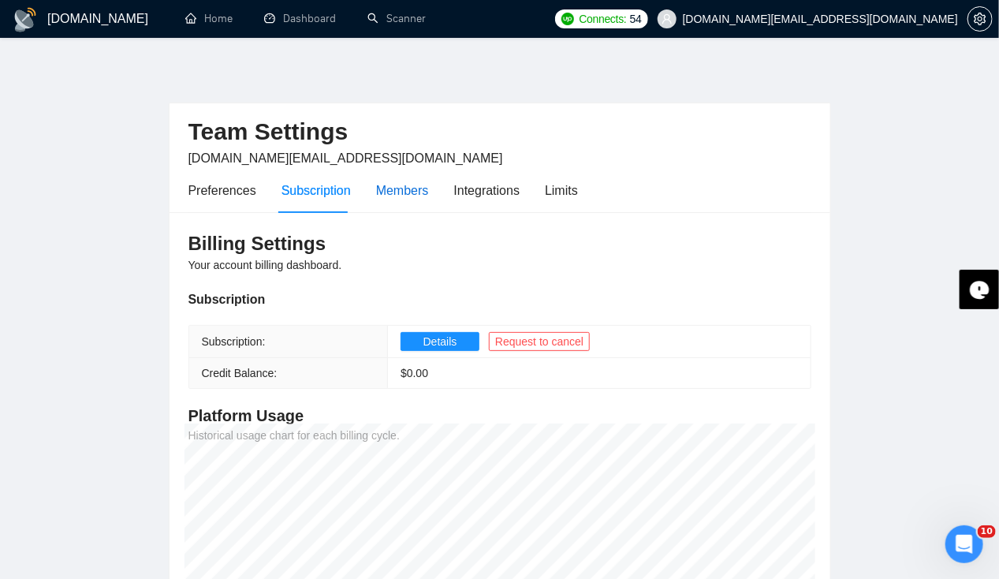
click at [377, 193] on div "Members" at bounding box center [402, 191] width 53 height 20
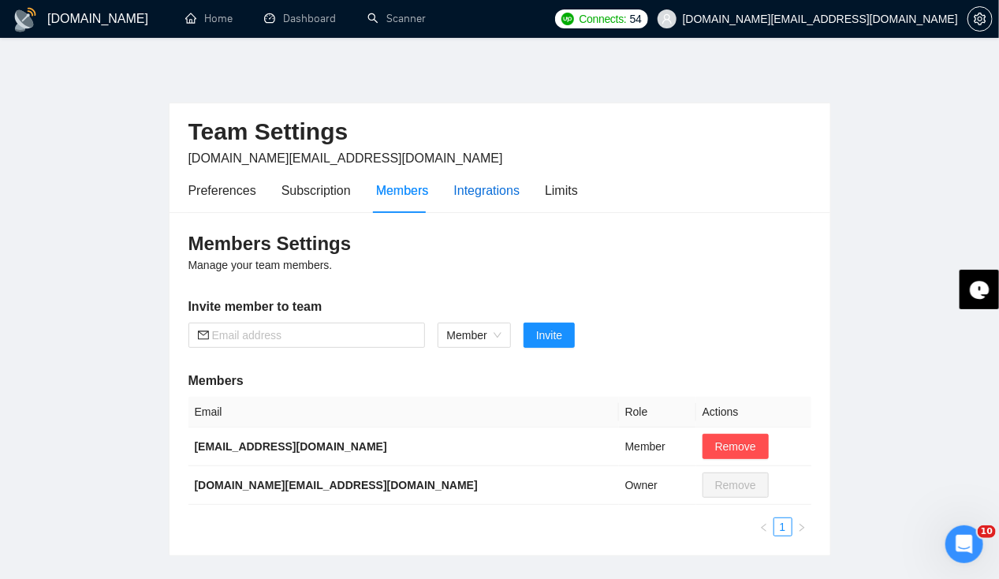
click at [493, 194] on div "Integrations" at bounding box center [487, 191] width 66 height 20
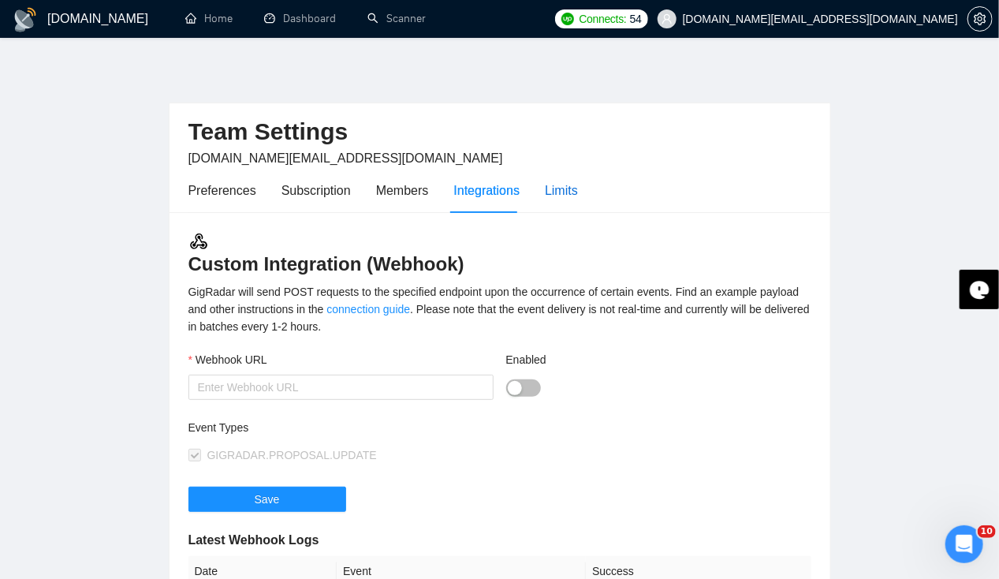
click at [553, 195] on div "Limits" at bounding box center [561, 191] width 33 height 20
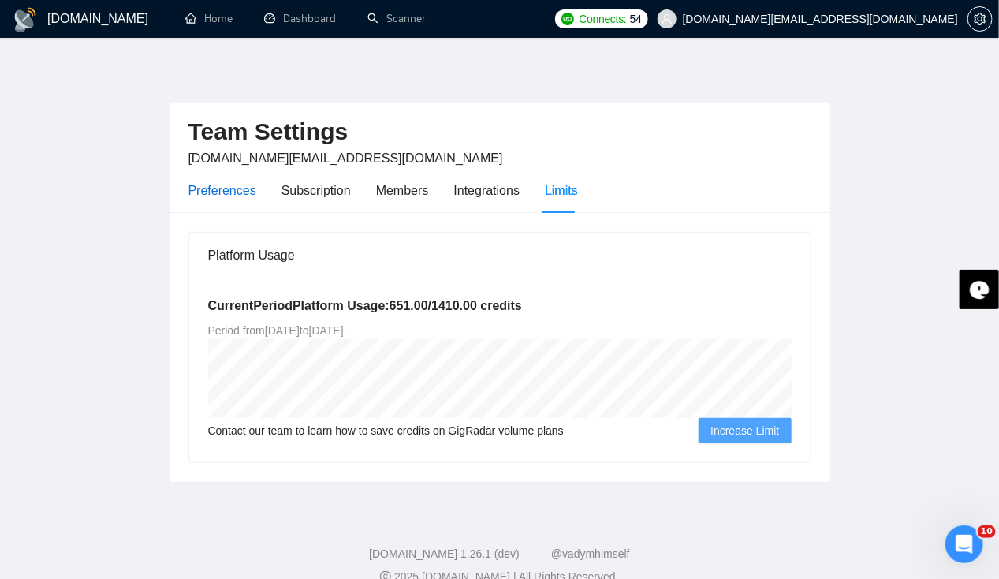
click at [197, 192] on div "Preferences" at bounding box center [222, 191] width 68 height 20
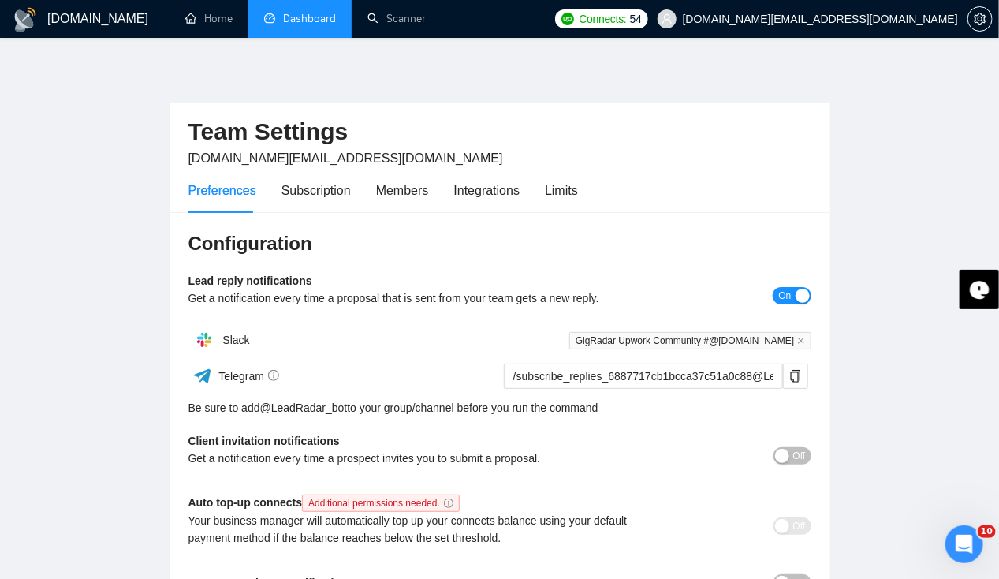
click at [308, 24] on link "Dashboard" at bounding box center [300, 18] width 72 height 13
